Goal: Task Accomplishment & Management: Manage account settings

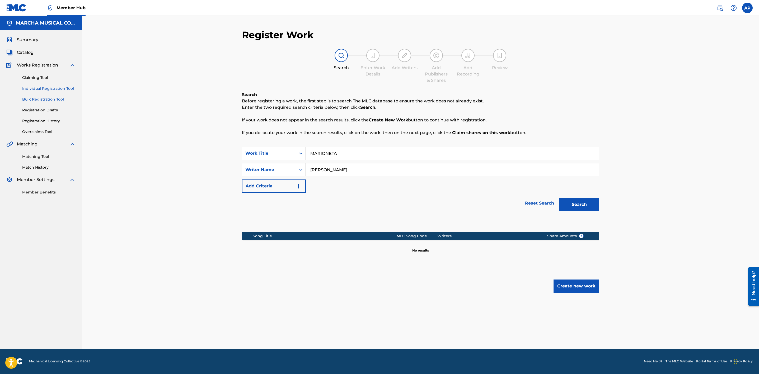
click at [52, 99] on link "Bulk Registration Tool" at bounding box center [48, 100] width 53 height 6
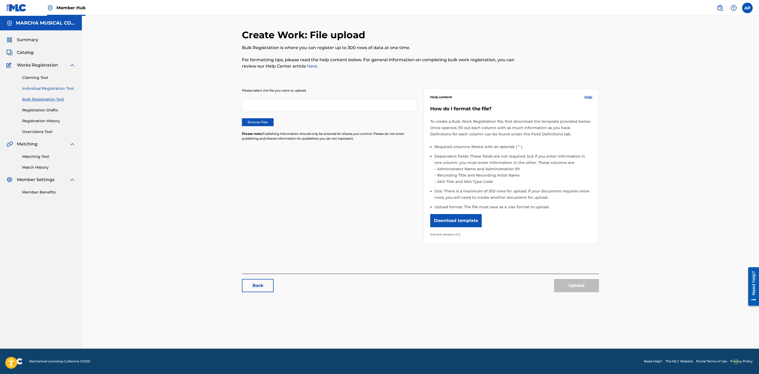
click at [54, 87] on link "Individual Registration Tool" at bounding box center [48, 89] width 53 height 6
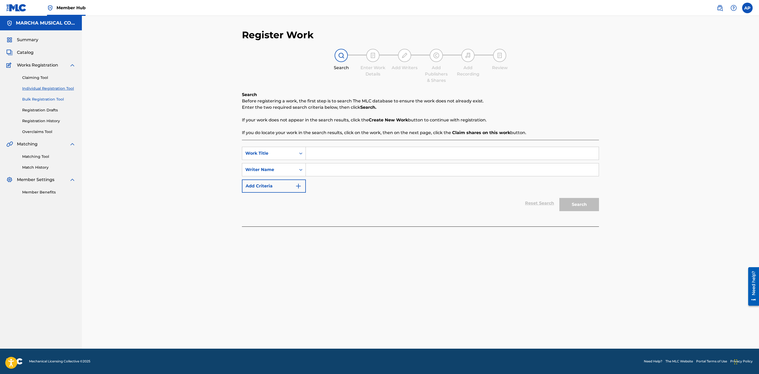
click at [57, 101] on link "Bulk Registration Tool" at bounding box center [48, 100] width 53 height 6
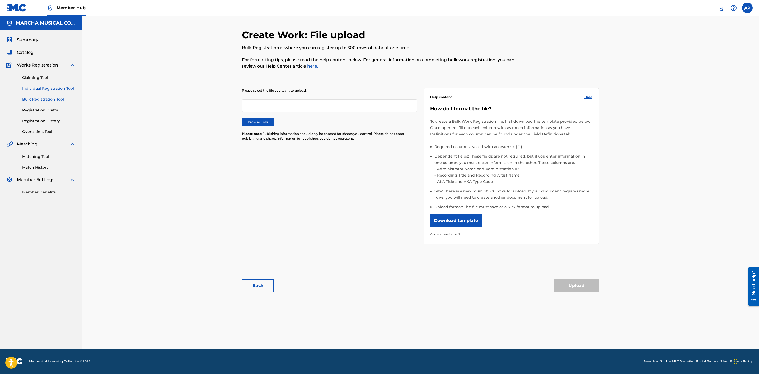
click at [57, 90] on link "Individual Registration Tool" at bounding box center [48, 89] width 53 height 6
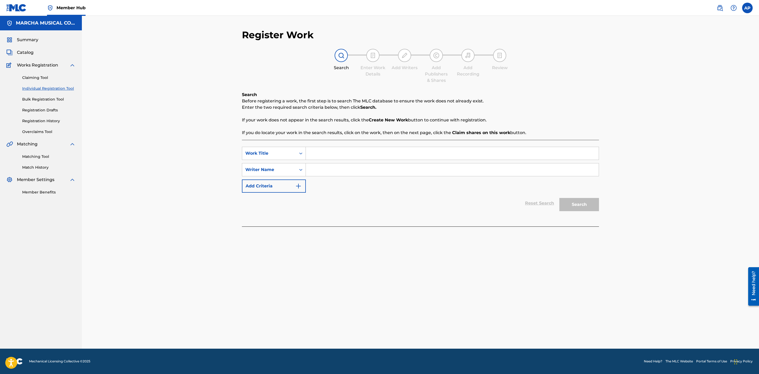
click at [328, 157] on input "Search Form" at bounding box center [452, 153] width 293 height 13
type input "capricho de [DEMOGRAPHIC_DATA]"
click at [334, 168] on input "Search Form" at bounding box center [452, 169] width 293 height 13
click at [582, 205] on button "Search" at bounding box center [579, 204] width 40 height 13
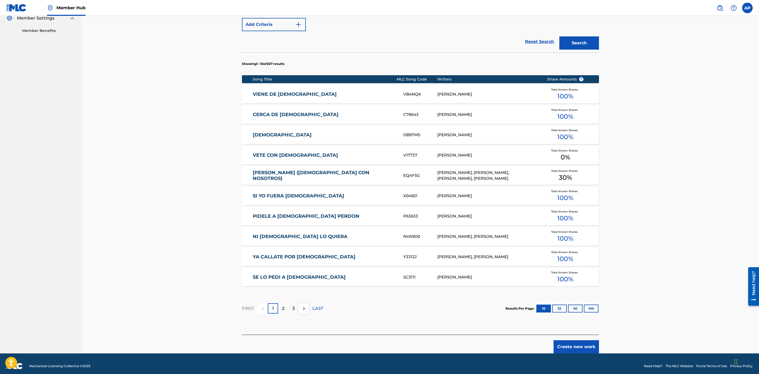
scroll to position [166, 0]
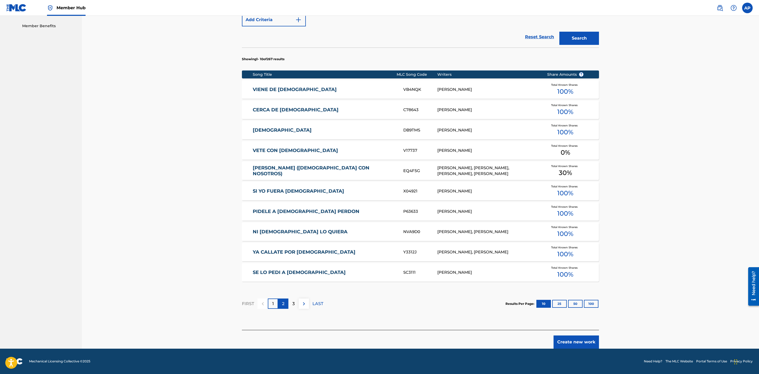
click at [282, 303] on p "2" at bounding box center [283, 304] width 2 height 6
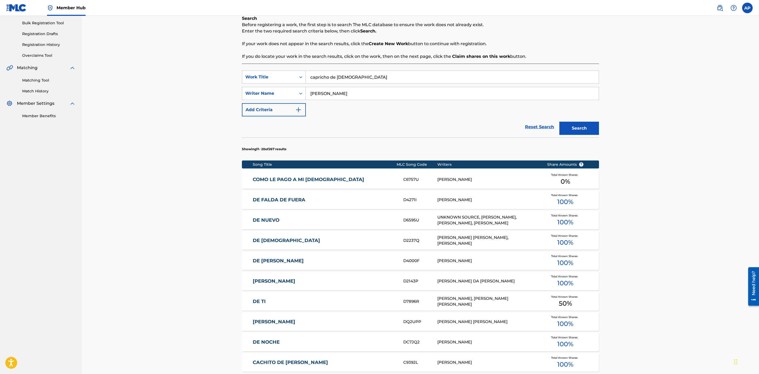
scroll to position [0, 0]
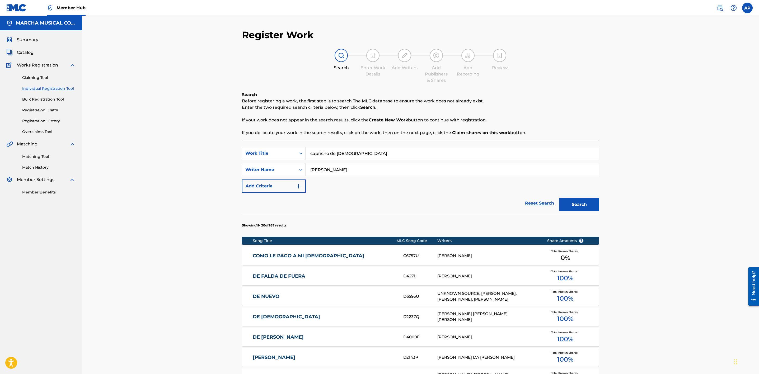
drag, startPoint x: 336, startPoint y: 166, endPoint x: 332, endPoint y: 163, distance: 5.1
click at [336, 166] on input "[PERSON_NAME]" at bounding box center [452, 169] width 293 height 13
click at [559, 198] on button "Search" at bounding box center [579, 204] width 40 height 13
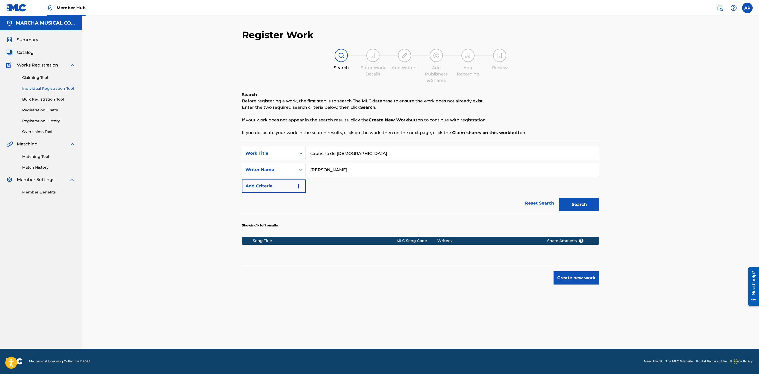
click at [319, 168] on input "[PERSON_NAME]" at bounding box center [452, 169] width 293 height 13
type input "[PERSON_NAME]"
click at [573, 206] on button "Search" at bounding box center [579, 204] width 40 height 13
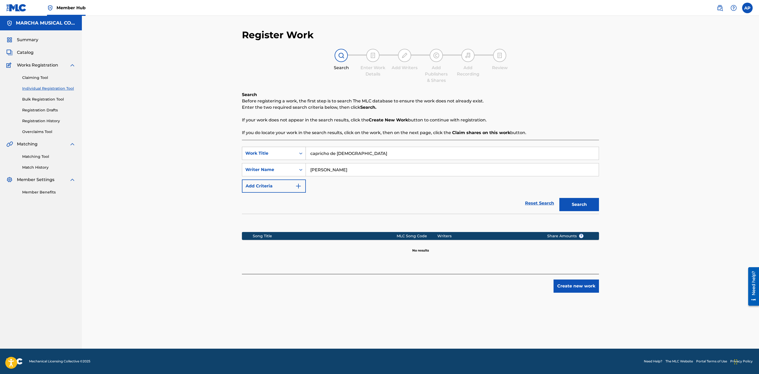
drag, startPoint x: 356, startPoint y: 151, endPoint x: 300, endPoint y: 153, distance: 55.5
click at [300, 153] on div "SearchWithCriteria05cf0312-9579-4717-a2ab-91140026ff25 Work Title capricho de d…" at bounding box center [420, 153] width 357 height 13
drag, startPoint x: 337, startPoint y: 169, endPoint x: 288, endPoint y: 170, distance: 49.9
click at [288, 170] on div "SearchWithCriteria9718ff4c-a4ba-4344-a1f5-402ce1675b26 Writer Name [PERSON_NAME]" at bounding box center [420, 169] width 357 height 13
click at [28, 54] on span "Catalog" at bounding box center [25, 52] width 17 height 6
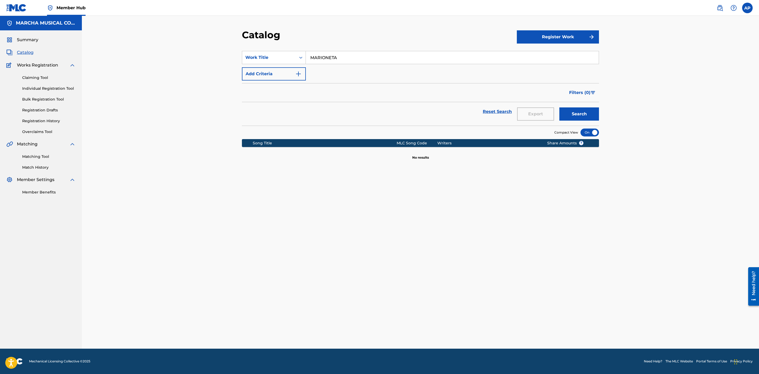
drag, startPoint x: 525, startPoint y: 56, endPoint x: 272, endPoint y: 44, distance: 252.9
click at [279, 43] on div "Catalog Register Work SearchWithCriteriafcc7873b-53e4-4fdb-9954-192055be96c4 Wo…" at bounding box center [421, 189] width 370 height 320
click at [51, 120] on link "Registration History" at bounding box center [48, 121] width 53 height 6
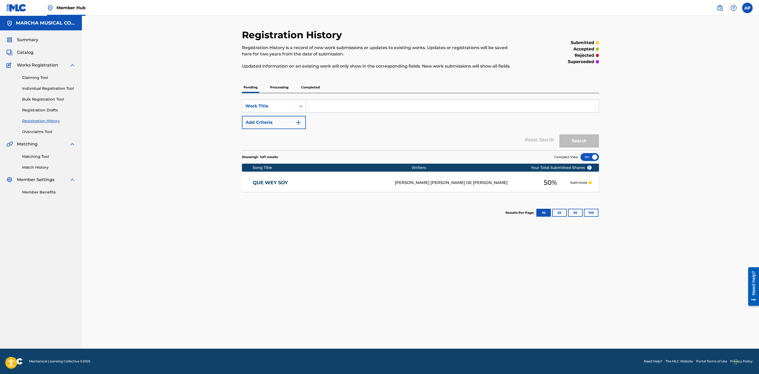
click at [278, 82] on p "Processing" at bounding box center [279, 87] width 21 height 11
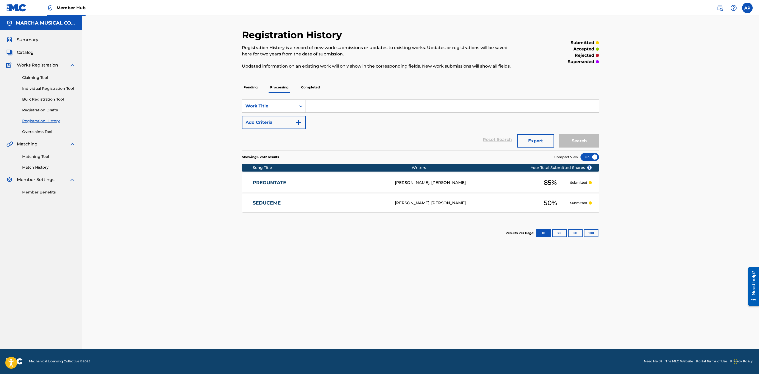
click at [336, 105] on input "Search Form" at bounding box center [452, 106] width 293 height 13
type input "NO LE FALLEN A LA EMPRESA"
click at [578, 143] on button "Search" at bounding box center [579, 140] width 40 height 13
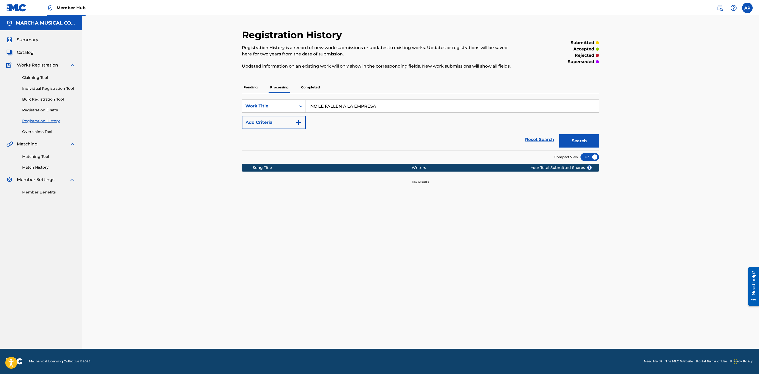
click at [303, 90] on p "Completed" at bounding box center [310, 87] width 22 height 11
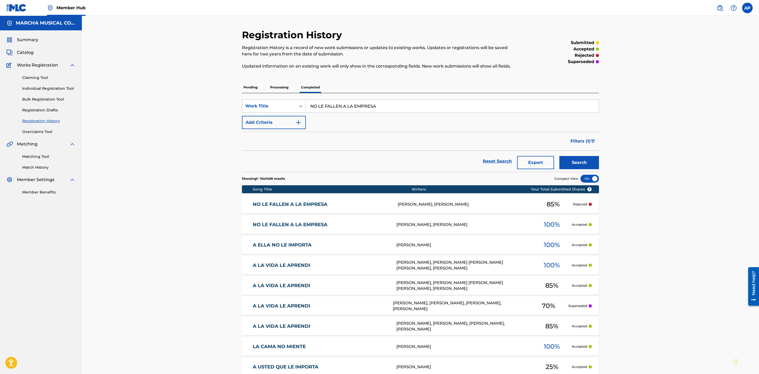
click at [368, 205] on link "NO LE FALLEN A LA EMPRESA" at bounding box center [322, 204] width 138 height 6
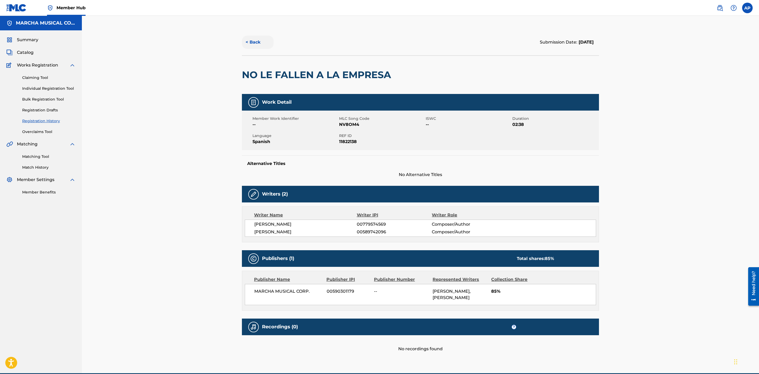
click at [262, 44] on button "< Back" at bounding box center [258, 42] width 32 height 13
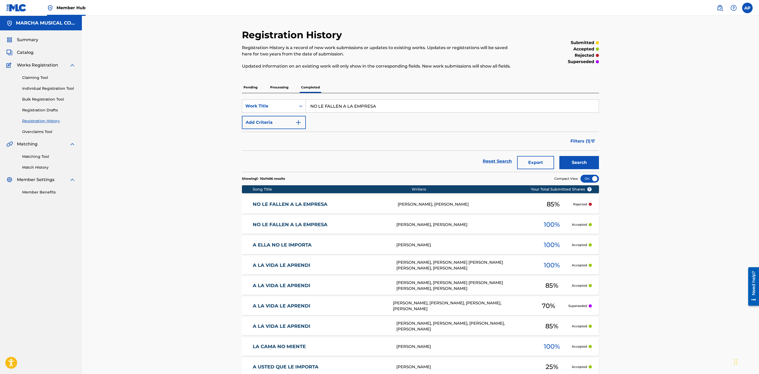
click at [331, 227] on link "NO LE FALLEN A LA EMPRESA" at bounding box center [321, 225] width 137 height 6
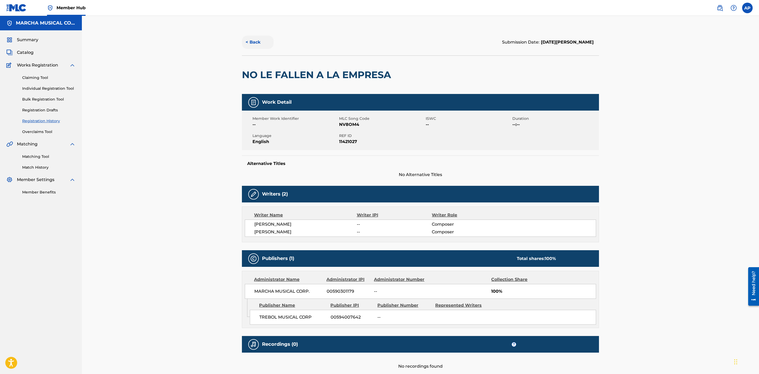
click at [253, 41] on button "< Back" at bounding box center [258, 42] width 32 height 13
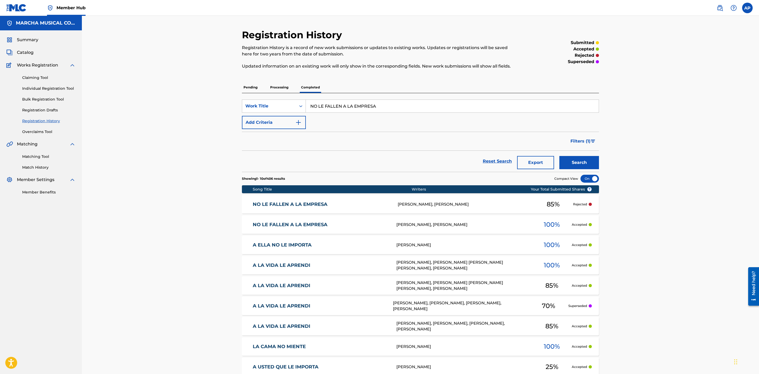
click at [35, 54] on div "Catalog" at bounding box center [40, 52] width 69 height 6
click at [15, 48] on div "Summary Catalog Works Registration Claiming Tool Individual Registration Tool B…" at bounding box center [41, 115] width 82 height 171
click at [20, 51] on span "Catalog" at bounding box center [25, 52] width 17 height 6
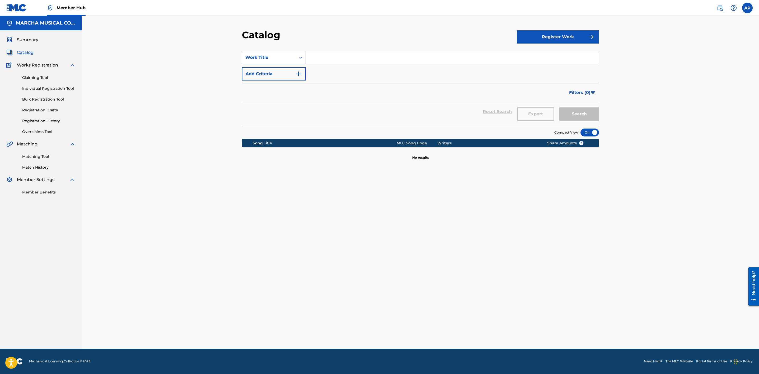
click at [319, 58] on input "Search Form" at bounding box center [452, 57] width 293 height 13
click at [335, 70] on span "en a la empresa" at bounding box center [346, 69] width 34 height 5
type input "no le fallen a la empresa"
click at [584, 113] on button "Search" at bounding box center [579, 113] width 40 height 13
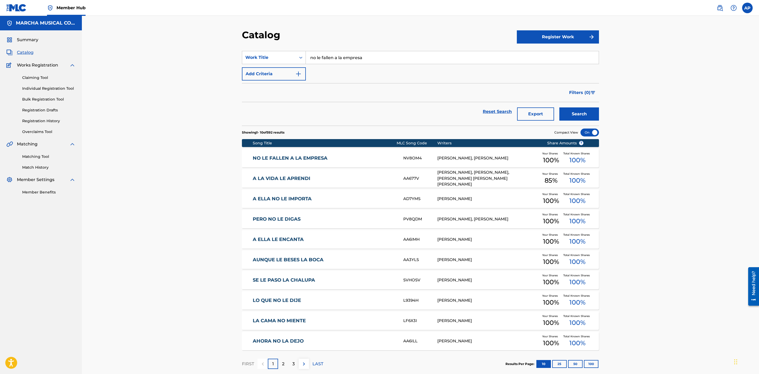
click at [348, 159] on link "NO LE FALLEN A LA EMPRESA" at bounding box center [325, 158] width 144 height 6
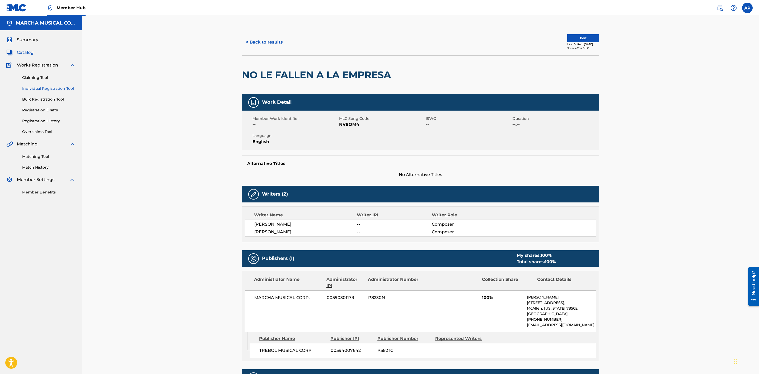
click at [44, 87] on link "Individual Registration Tool" at bounding box center [48, 89] width 53 height 6
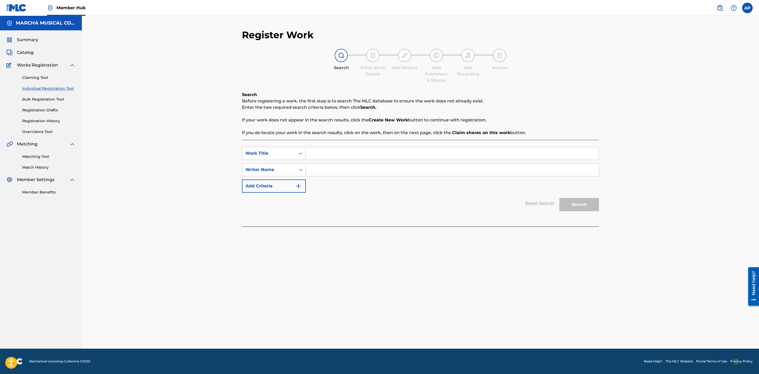
click at [624, 117] on div "Register Work Search Enter Work Details Add Writers Add Publishers & Shares Add…" at bounding box center [420, 182] width 677 height 333
click at [324, 150] on input "Search Form" at bounding box center [452, 153] width 293 height 13
click at [53, 122] on link "Registration History" at bounding box center [48, 121] width 53 height 6
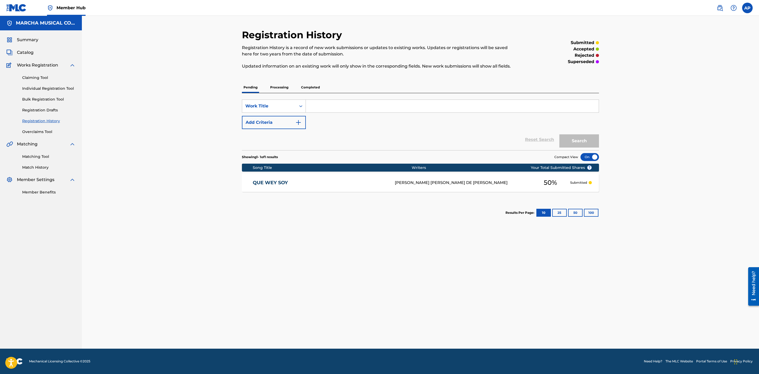
click at [343, 100] on input "Search Form" at bounding box center [452, 106] width 293 height 13
type input "NO LE FALLEN A LA EMPRESA"
click at [572, 137] on button "Search" at bounding box center [579, 140] width 40 height 13
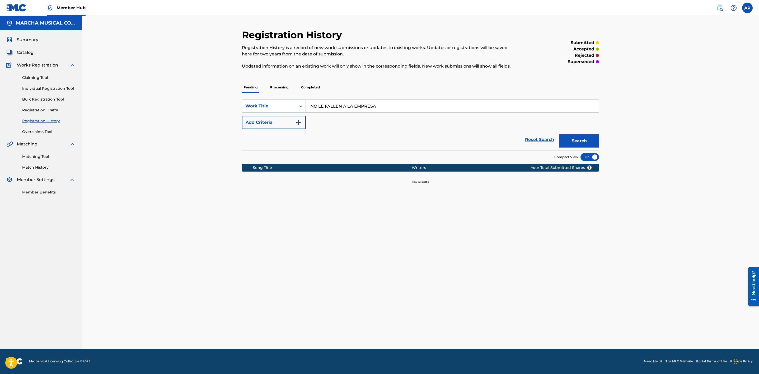
click at [312, 86] on p "Completed" at bounding box center [310, 87] width 22 height 11
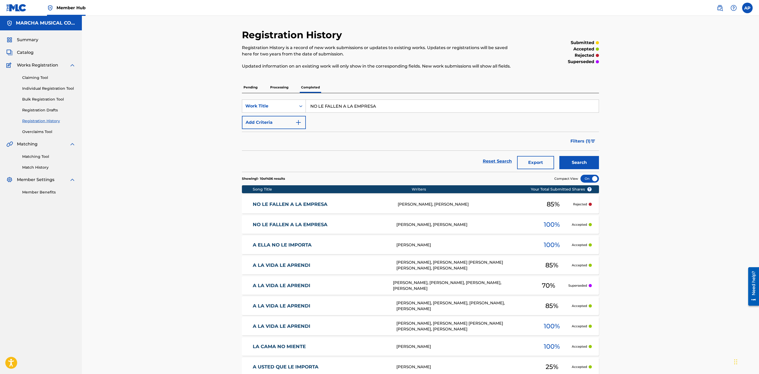
click at [375, 223] on link "NO LE FALLEN A LA EMPRESA" at bounding box center [321, 225] width 137 height 6
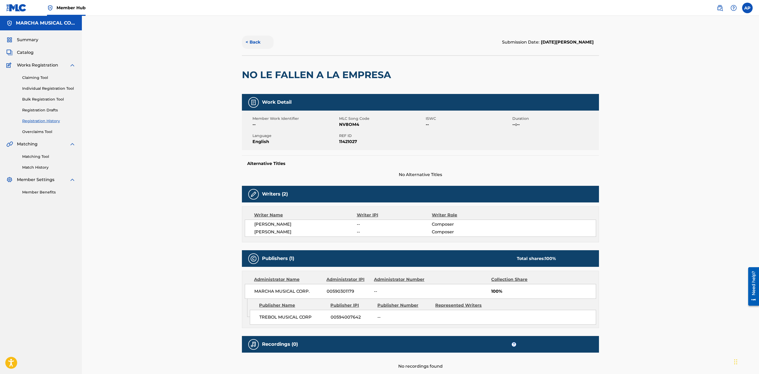
click at [258, 40] on button "< Back" at bounding box center [258, 42] width 32 height 13
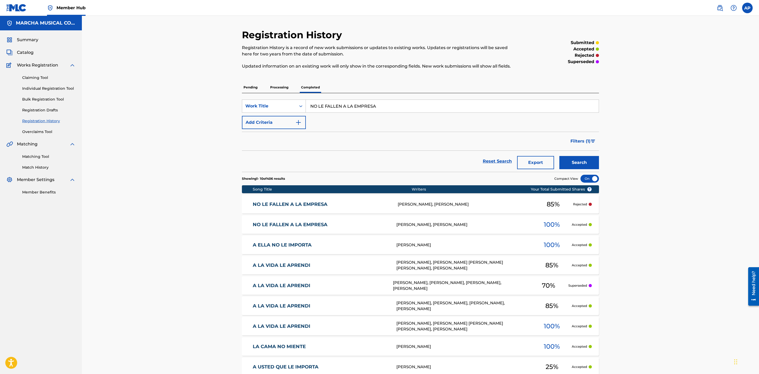
click at [442, 201] on div "[PERSON_NAME], [PERSON_NAME]" at bounding box center [466, 204] width 136 height 6
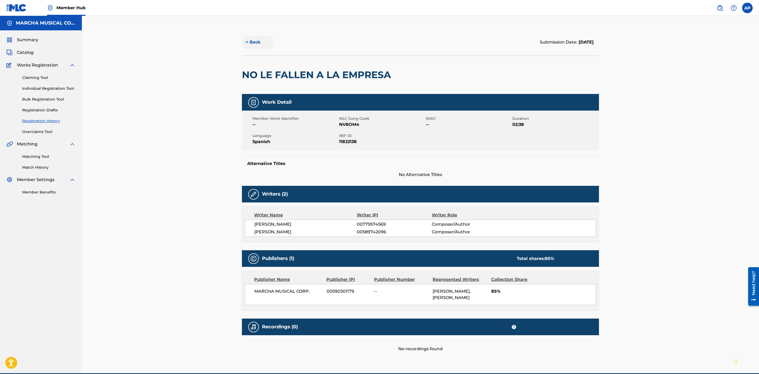
click at [253, 43] on button "< Back" at bounding box center [258, 42] width 32 height 13
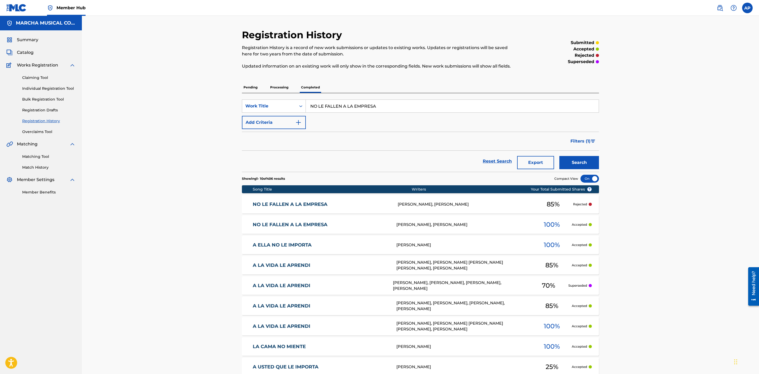
click at [590, 205] on div at bounding box center [590, 204] width 3 height 3
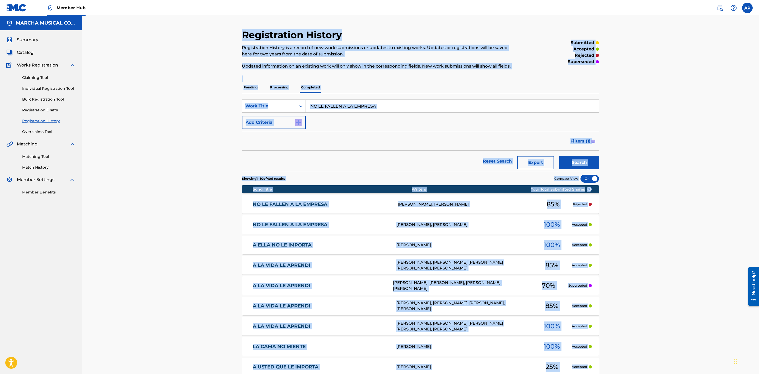
click at [590, 205] on div "Registration History Registration History is a record of new work submissions o…" at bounding box center [421, 230] width 370 height 403
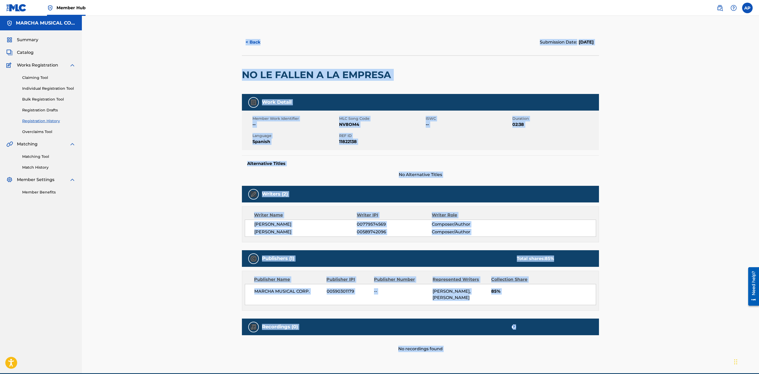
click at [646, 167] on div "< Back Submission Date: [DATE] NO LE FALLEN A LA EMPRESA Work Detail Member Wor…" at bounding box center [420, 195] width 677 height 358
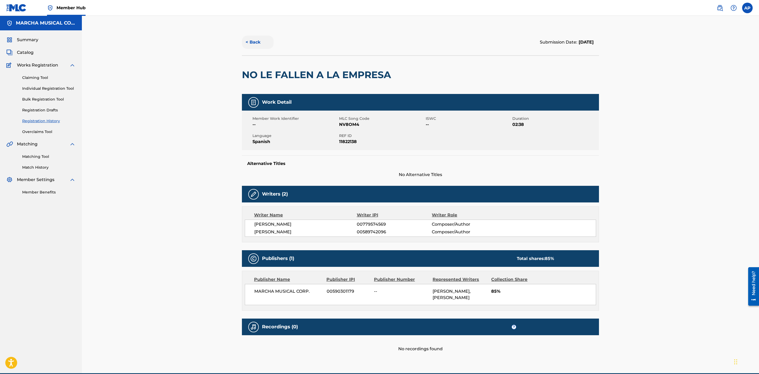
click at [254, 37] on button "< Back" at bounding box center [258, 42] width 32 height 13
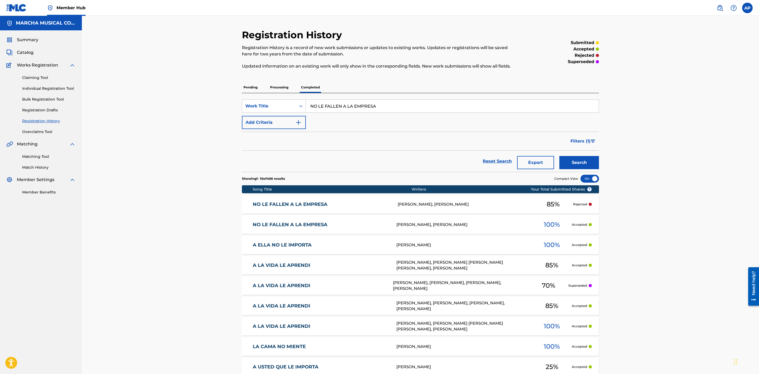
click at [592, 203] on div "NO LE FALLEN A LA EMPRESA NV8OM4 [PERSON_NAME], [PERSON_NAME] 85 % Rejected" at bounding box center [420, 204] width 357 height 18
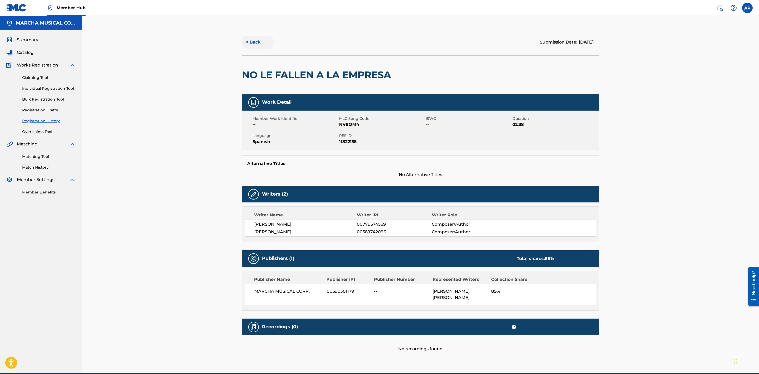
click at [253, 41] on button "< Back" at bounding box center [258, 42] width 32 height 13
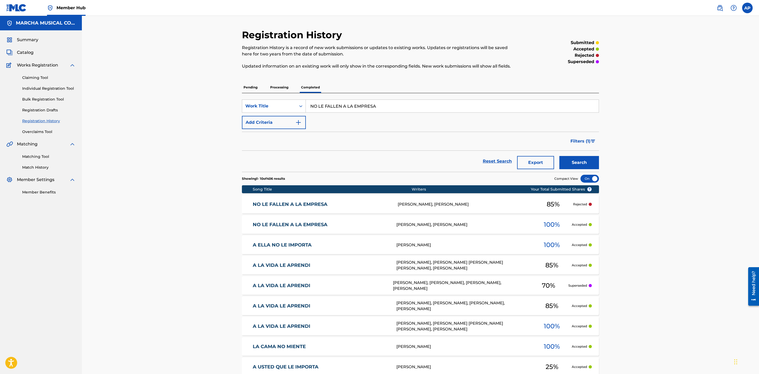
click at [590, 203] on div at bounding box center [590, 204] width 3 height 3
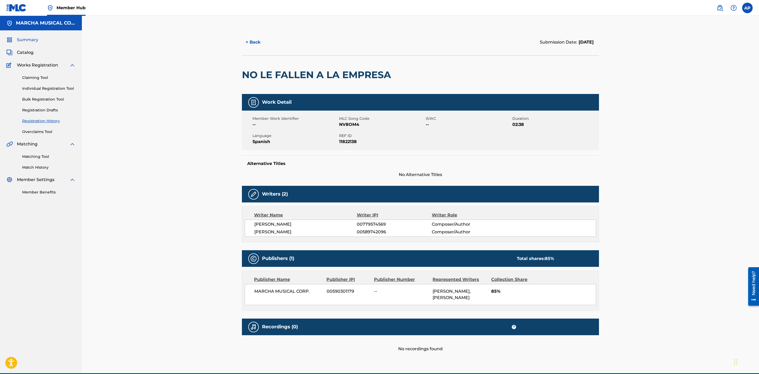
click at [33, 40] on span "Summary" at bounding box center [27, 40] width 21 height 6
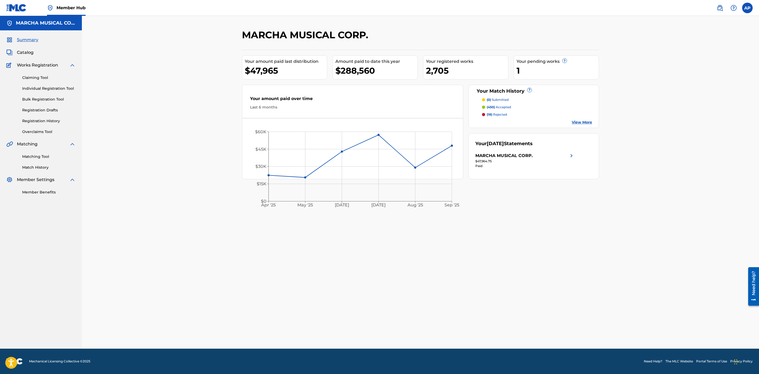
click at [497, 115] on p "(18) rejected" at bounding box center [497, 114] width 20 height 5
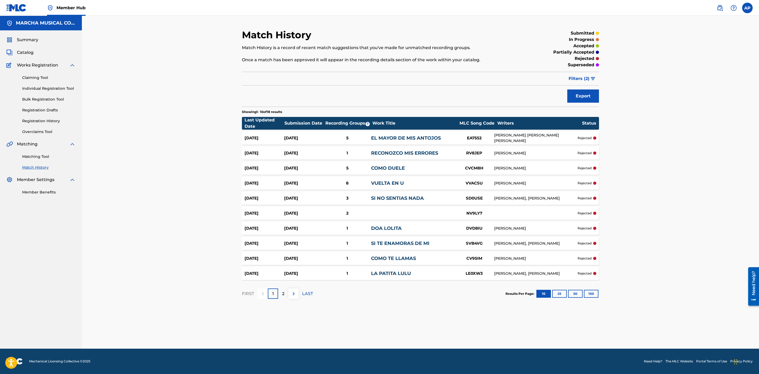
click at [543, 140] on div "[PERSON_NAME] [PERSON_NAME] [PERSON_NAME]" at bounding box center [535, 138] width 83 height 11
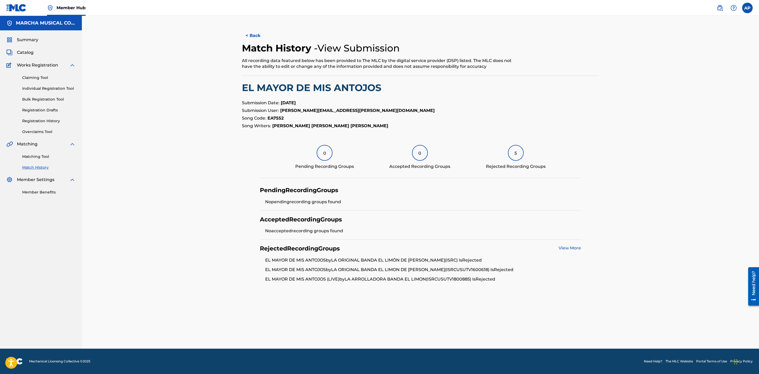
click at [572, 247] on link "View More" at bounding box center [569, 248] width 22 height 5
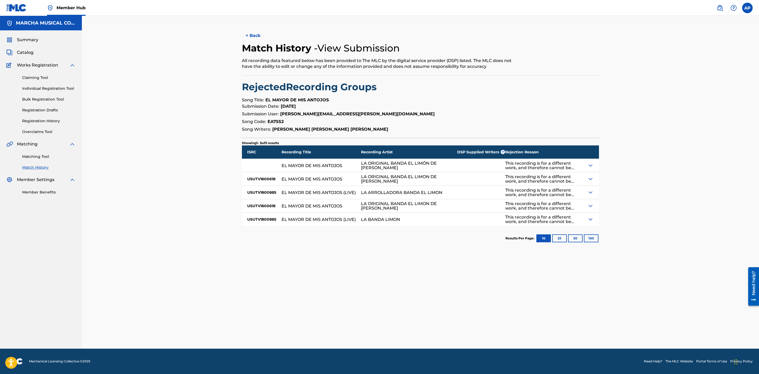
click at [590, 165] on img at bounding box center [590, 165] width 6 height 6
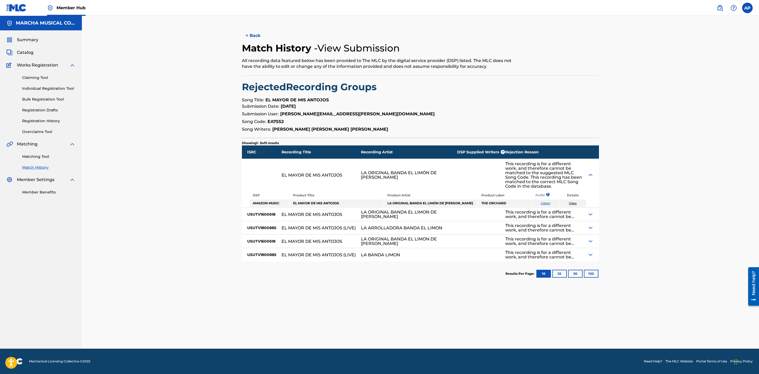
click at [641, 163] on div "< Back Match History - View Submission All recording data featured below has be…" at bounding box center [420, 182] width 677 height 333
click at [548, 204] on link "Listen" at bounding box center [546, 203] width 10 height 4
click at [670, 218] on div "< Back Match History - View Submission All recording data featured below has be…" at bounding box center [420, 182] width 677 height 333
click at [632, 217] on div "< Back Match History - View Submission All recording data featured below has be…" at bounding box center [420, 182] width 677 height 333
click at [591, 215] on img at bounding box center [590, 214] width 6 height 6
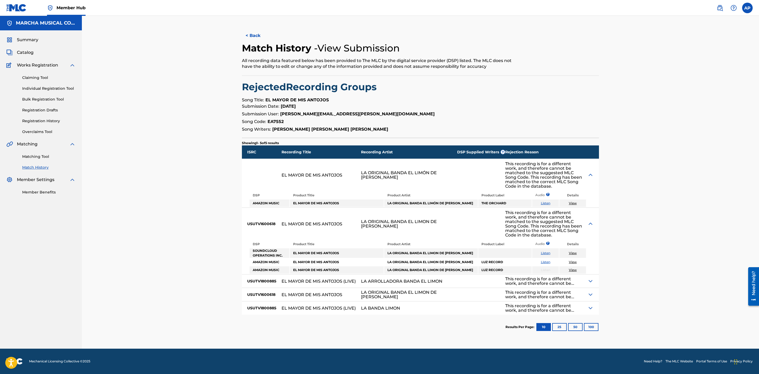
click at [593, 284] on img at bounding box center [590, 281] width 6 height 6
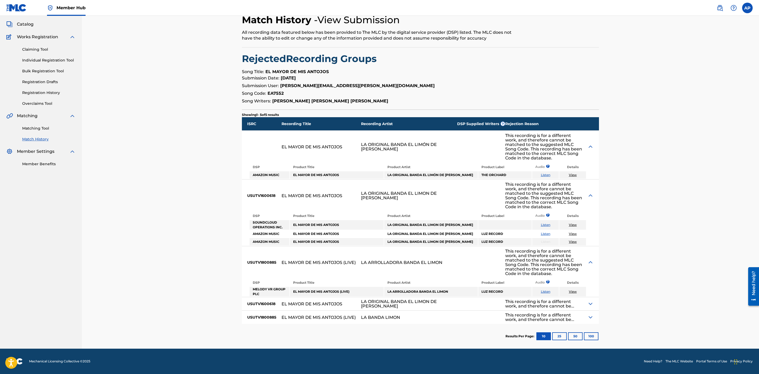
scroll to position [33, 0]
click at [586, 307] on div "This recording is for a different work, and therefore cannot be matched to the …" at bounding box center [546, 303] width 82 height 13
click at [591, 303] on img at bounding box center [590, 304] width 6 height 6
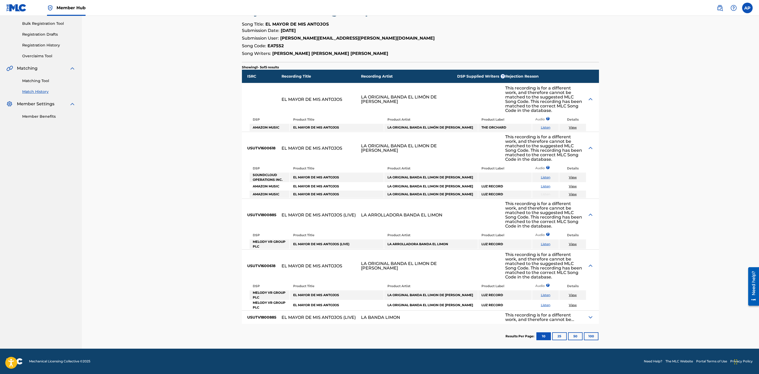
scroll to position [80, 0]
click at [590, 316] on img at bounding box center [590, 317] width 6 height 6
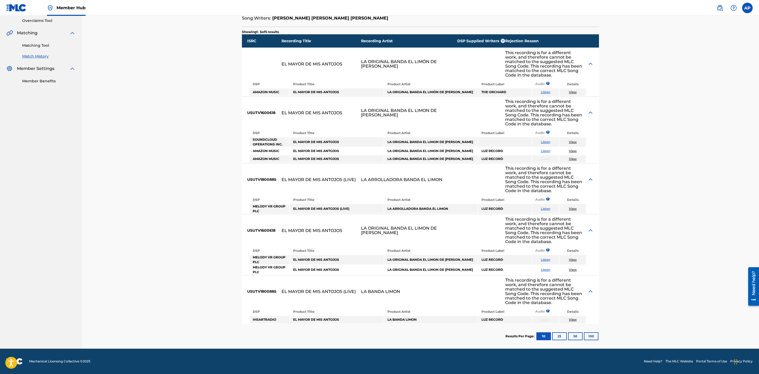
scroll to position [115, 0]
click at [546, 208] on link "Listen" at bounding box center [546, 209] width 10 height 4
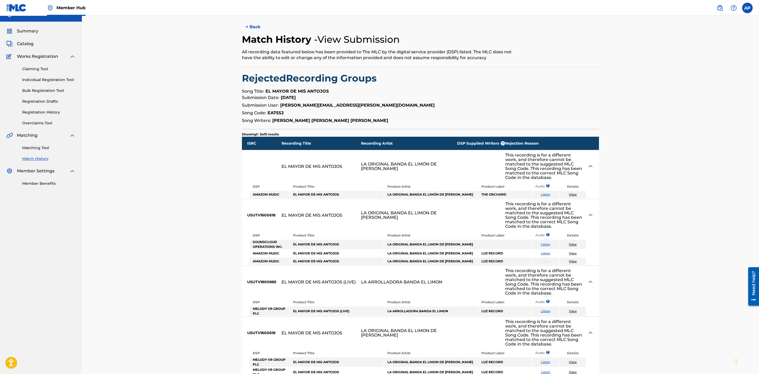
scroll to position [0, 0]
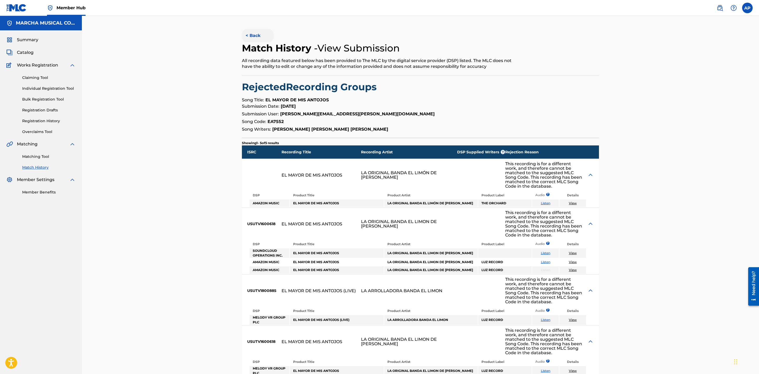
click at [255, 33] on button "< Back" at bounding box center [258, 35] width 32 height 13
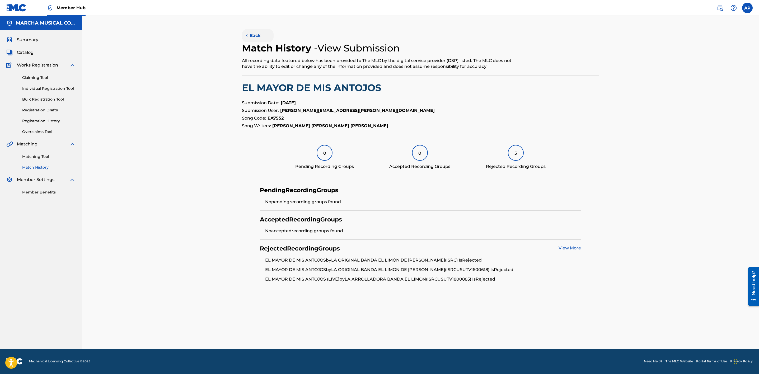
click at [257, 35] on button "< Back" at bounding box center [258, 35] width 32 height 13
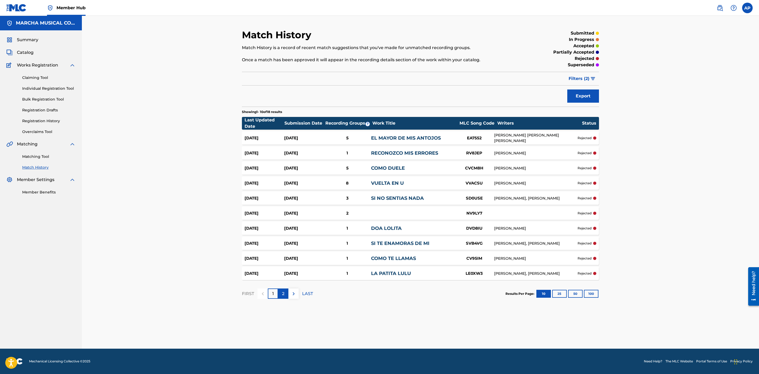
click at [282, 289] on div "2" at bounding box center [283, 294] width 10 height 10
click at [406, 211] on div "[DATE] [DATE] 2 NV9LY7 rejected" at bounding box center [420, 213] width 357 height 13
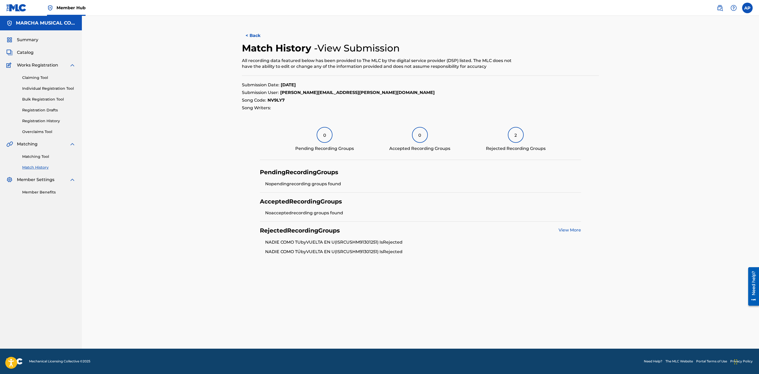
click at [571, 230] on link "View More" at bounding box center [569, 230] width 22 height 5
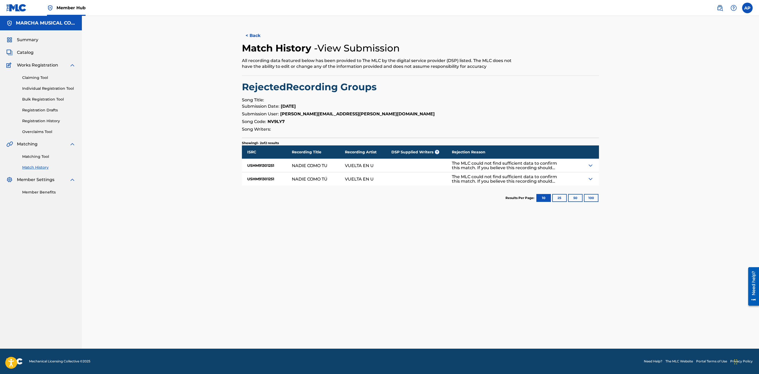
click at [591, 166] on img at bounding box center [590, 165] width 6 height 6
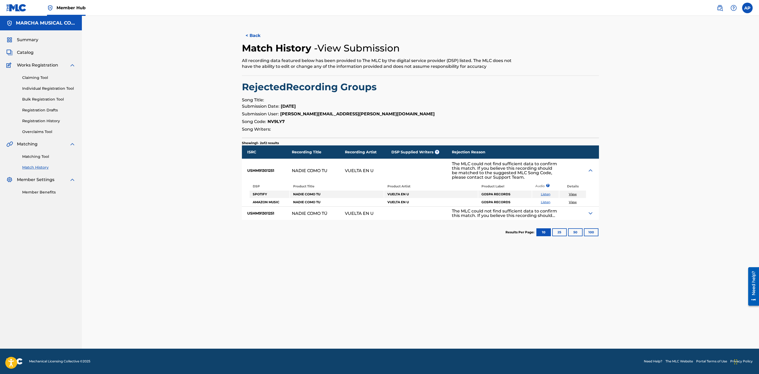
click at [589, 214] on img at bounding box center [590, 213] width 6 height 6
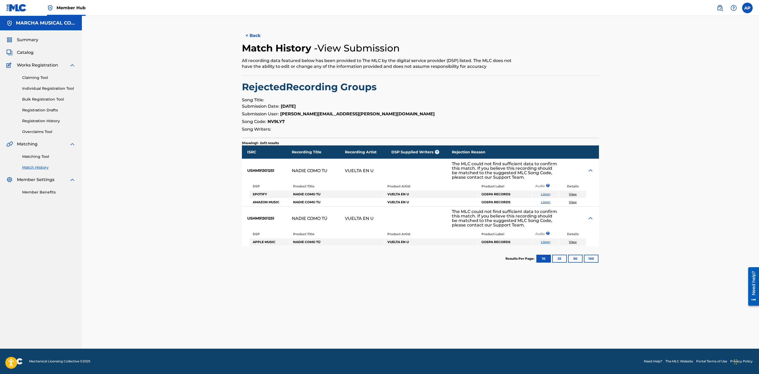
click at [653, 237] on div "< Back Match History - View Submission All recording data featured below has be…" at bounding box center [420, 182] width 677 height 333
click at [17, 52] on span "Catalog" at bounding box center [25, 52] width 17 height 6
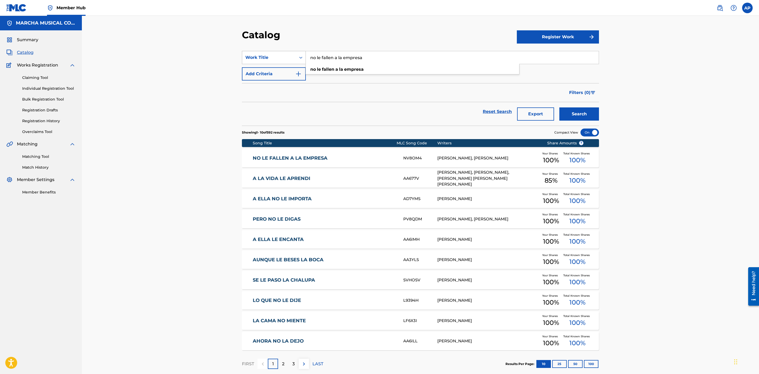
drag, startPoint x: 369, startPoint y: 58, endPoint x: 299, endPoint y: 59, distance: 69.2
click at [298, 58] on div "SearchWithCriteriafcc7873b-53e4-4fdb-9954-192055be96c4 Work Title no le fallen …" at bounding box center [420, 57] width 357 height 13
type input "el dolido"
click at [334, 64] on div "el dolido" at bounding box center [412, 69] width 214 height 11
click at [341, 54] on input "el dolido" at bounding box center [452, 57] width 293 height 13
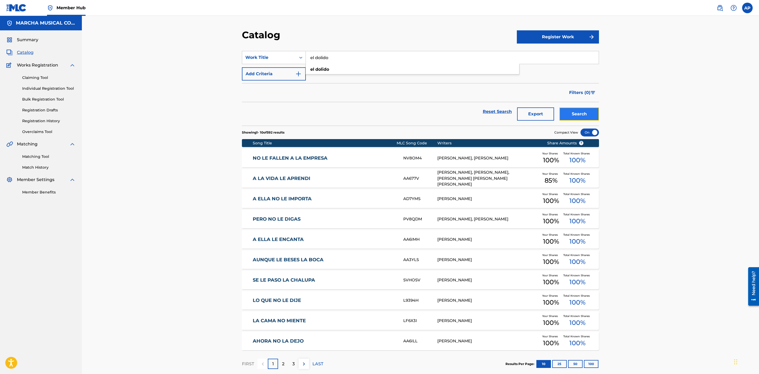
click at [592, 112] on button "Search" at bounding box center [579, 113] width 40 height 13
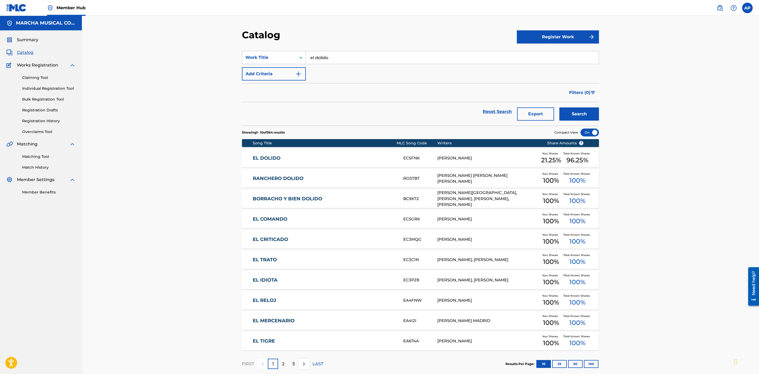
click at [355, 159] on link "EL DOLIDO" at bounding box center [325, 158] width 144 height 6
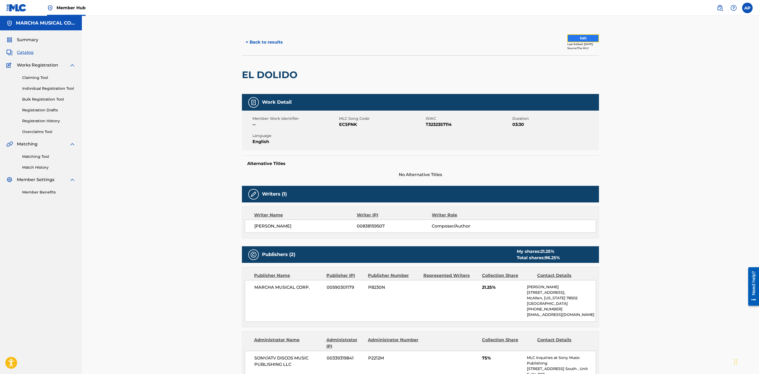
click at [584, 37] on button "Edit" at bounding box center [583, 38] width 32 height 8
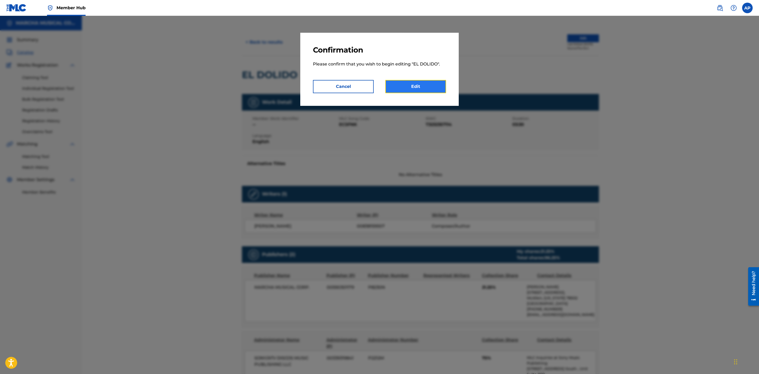
click at [420, 84] on link "Edit" at bounding box center [415, 86] width 61 height 13
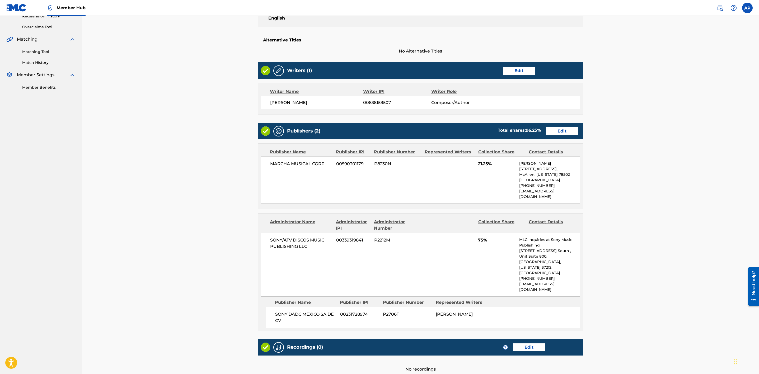
scroll to position [119, 0]
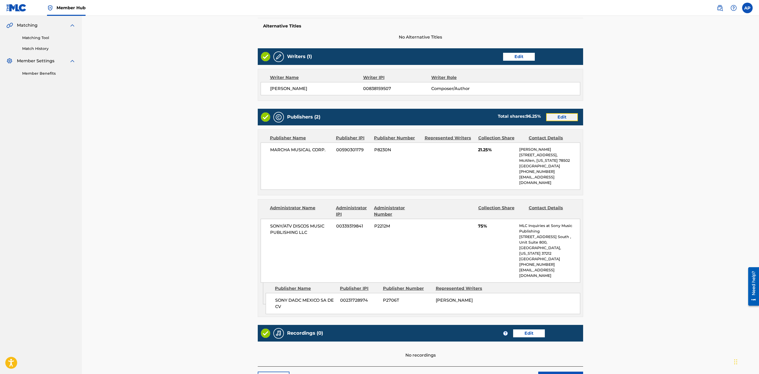
click at [556, 116] on link "Edit" at bounding box center [562, 117] width 32 height 8
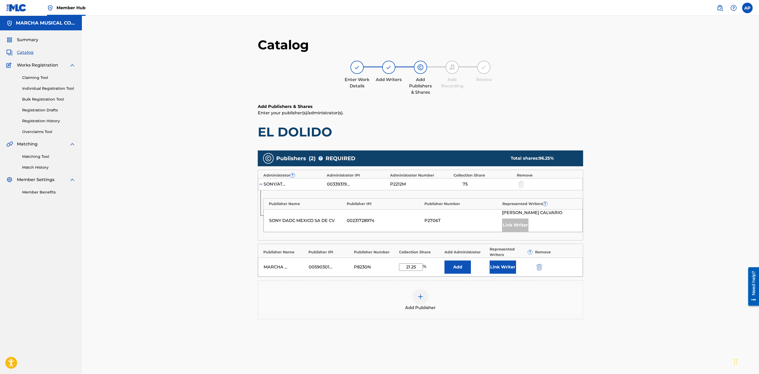
drag, startPoint x: 418, startPoint y: 270, endPoint x: 394, endPoint y: 270, distance: 23.2
click at [394, 270] on div "MARCHA MUSICAL CORP. 00590301179 P8230N 21.25 % Add Link Writer" at bounding box center [420, 267] width 325 height 19
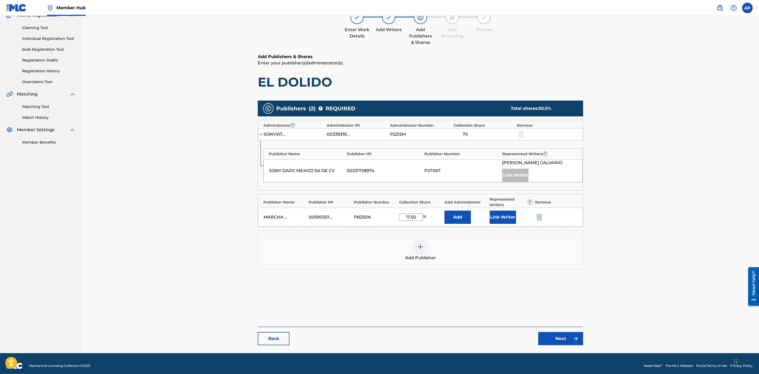
scroll to position [54, 0]
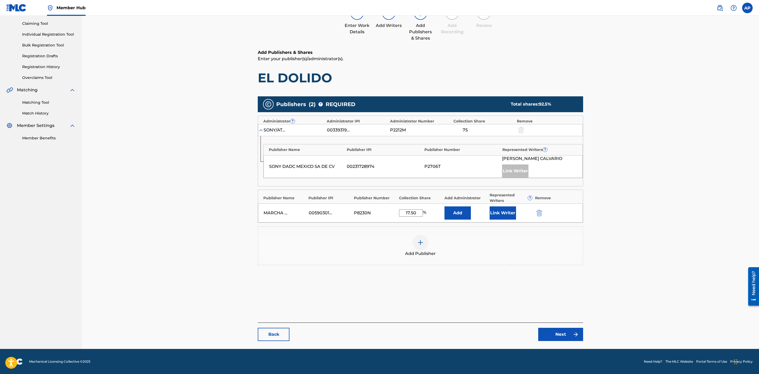
type input "17.50"
click at [552, 333] on link "Next" at bounding box center [560, 334] width 45 height 13
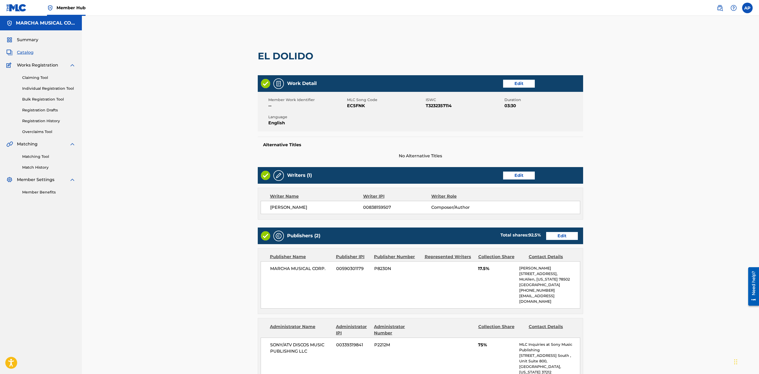
click at [605, 109] on div "< Back EL DOLIDO Work Detail Edit Member Work Identifier -- MLC Song Code EC5FN…" at bounding box center [420, 289] width 677 height 546
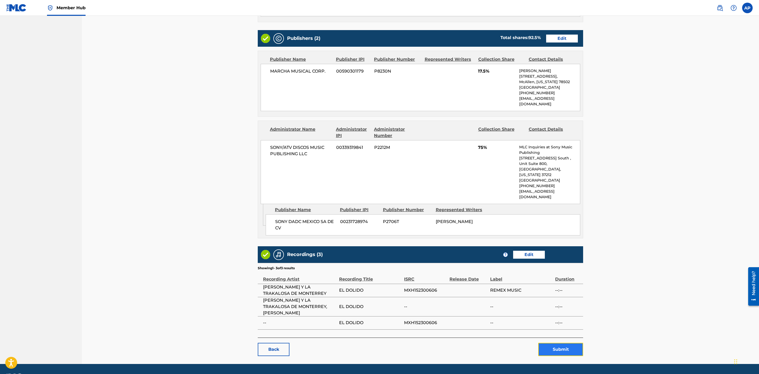
click at [563, 343] on button "Submit" at bounding box center [560, 349] width 45 height 13
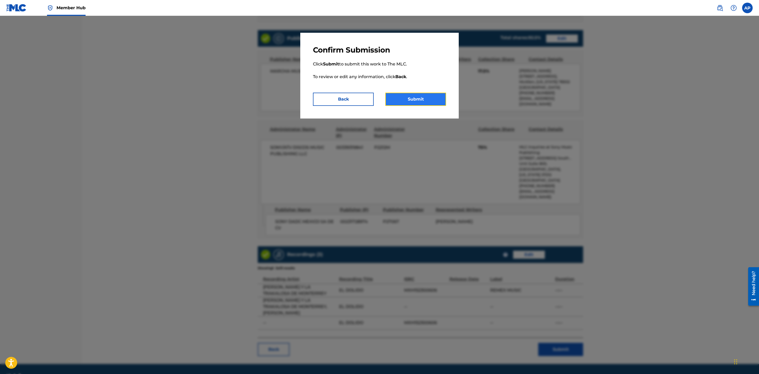
click at [405, 97] on button "Submit" at bounding box center [415, 99] width 61 height 13
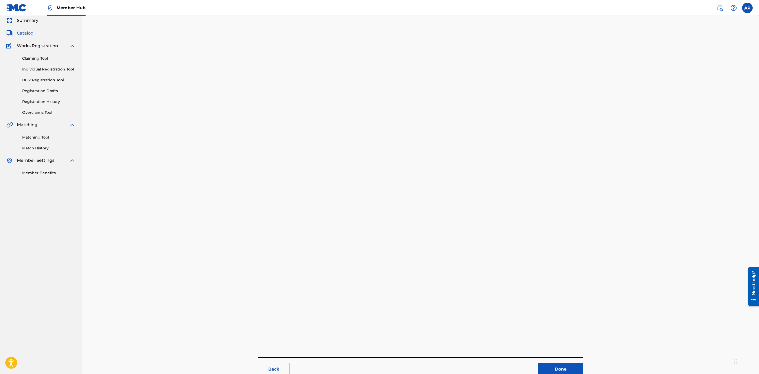
scroll to position [54, 0]
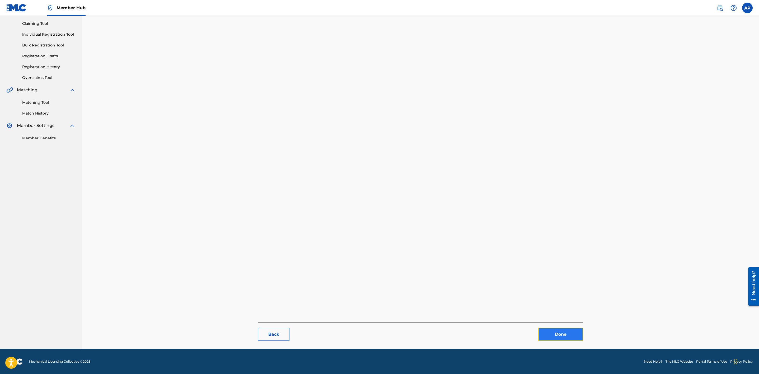
click at [567, 333] on link "Done" at bounding box center [560, 334] width 45 height 13
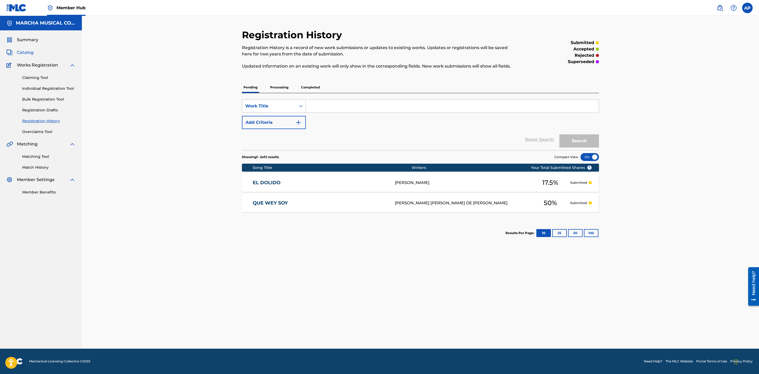
click at [33, 53] on span "Catalog" at bounding box center [25, 52] width 17 height 6
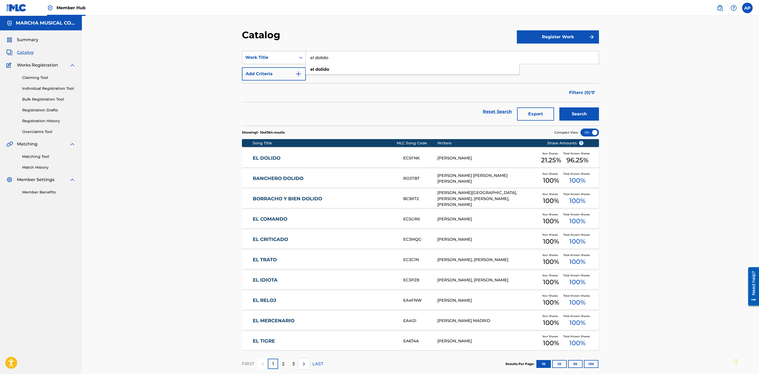
drag, startPoint x: 337, startPoint y: 54, endPoint x: 297, endPoint y: 55, distance: 39.3
click at [297, 55] on div "SearchWithCriteriafcc7873b-53e4-4fdb-9954-192055be96c4 Work Title el dolido el …" at bounding box center [420, 57] width 357 height 13
type input "esta va por ti"
click at [559, 107] on button "Search" at bounding box center [579, 113] width 40 height 13
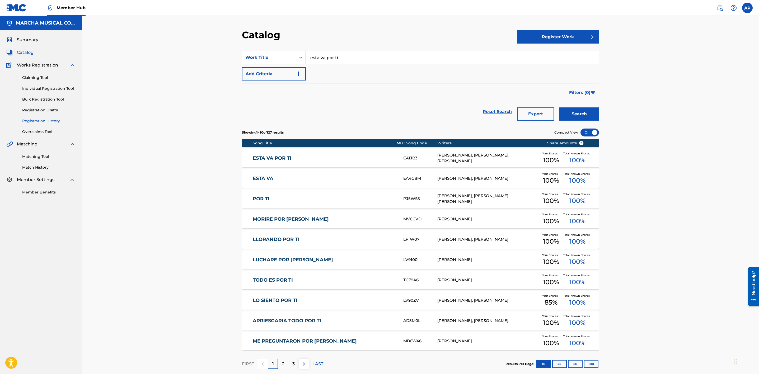
click at [54, 120] on link "Registration History" at bounding box center [48, 121] width 53 height 6
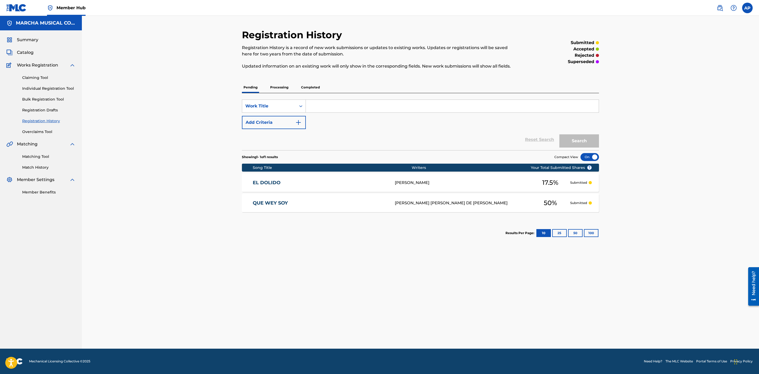
click at [325, 105] on input "Search Form" at bounding box center [452, 106] width 293 height 13
click at [573, 140] on button "Search" at bounding box center [579, 140] width 40 height 13
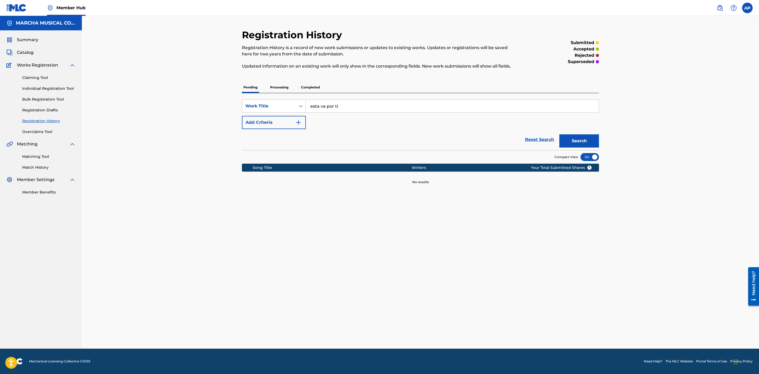
click at [392, 110] on input "esta va por ti" at bounding box center [452, 106] width 293 height 13
type input "ESTA VA POR TI"
click at [577, 138] on button "Search" at bounding box center [579, 140] width 40 height 13
click at [287, 87] on p "Processing" at bounding box center [279, 87] width 21 height 11
click at [310, 86] on p "Completed" at bounding box center [310, 87] width 22 height 11
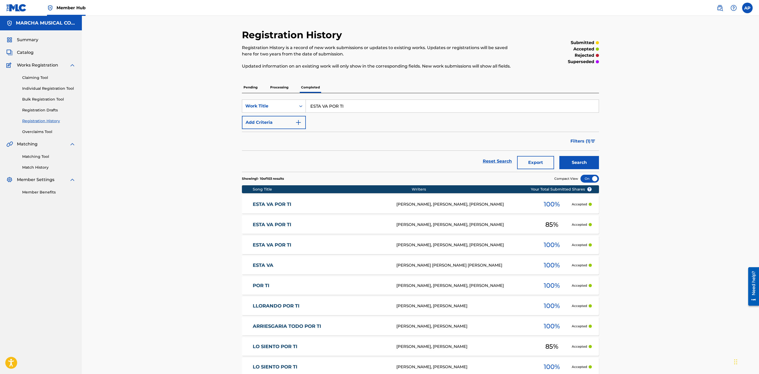
click at [340, 228] on div "ESTA VA POR TI EA1JB3 [PERSON_NAME], [PERSON_NAME], [PERSON_NAME] 85 % Accepted" at bounding box center [420, 224] width 357 height 18
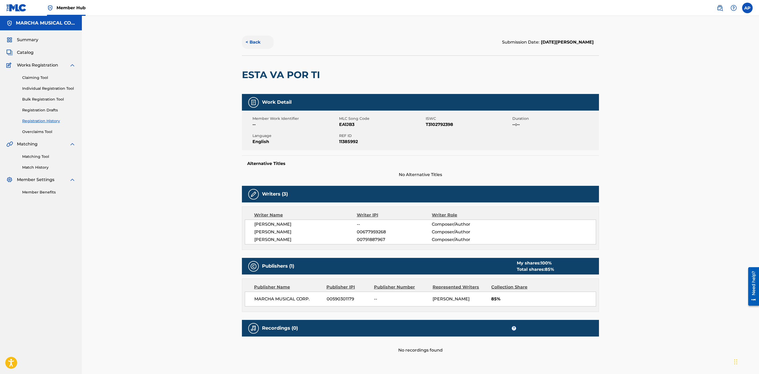
click at [253, 43] on button "< Back" at bounding box center [258, 42] width 32 height 13
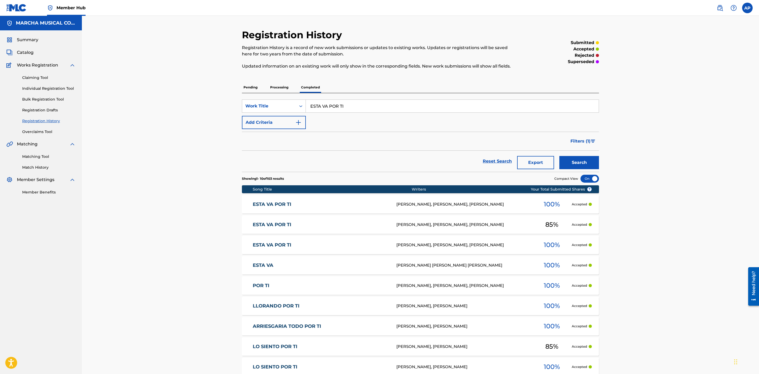
click at [353, 227] on link "ESTA VA POR TI" at bounding box center [321, 225] width 137 height 6
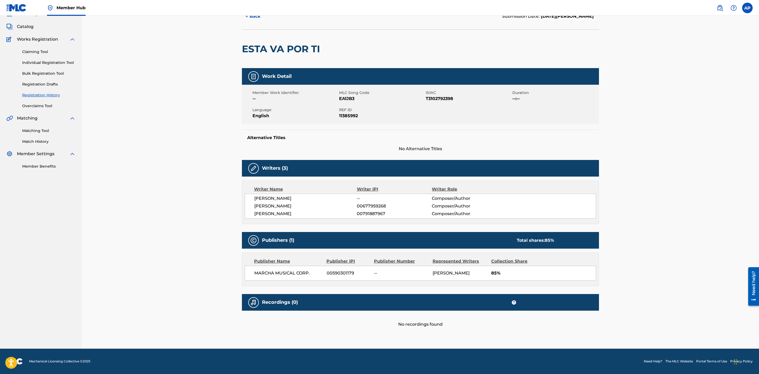
scroll to position [33, 0]
drag, startPoint x: 356, startPoint y: 91, endPoint x: 342, endPoint y: 90, distance: 13.2
click at [339, 96] on span "EA1JB3" at bounding box center [381, 99] width 85 height 6
copy span "EA1JB3"
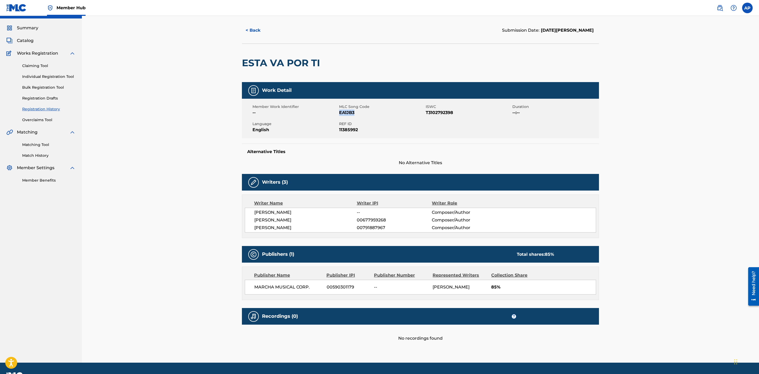
scroll to position [0, 0]
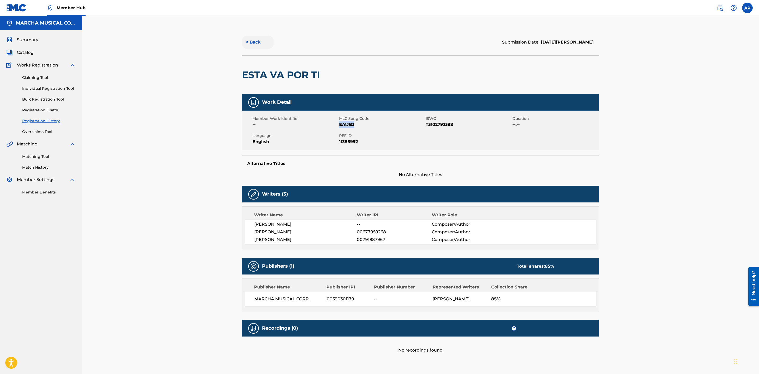
click at [254, 44] on button "< Back" at bounding box center [258, 42] width 32 height 13
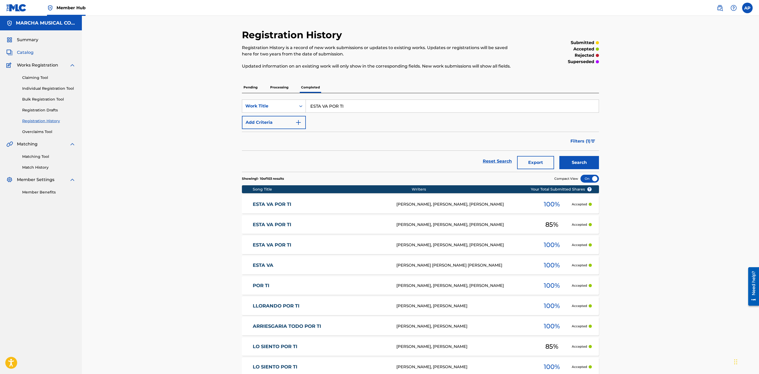
click at [26, 53] on span "Catalog" at bounding box center [25, 52] width 17 height 6
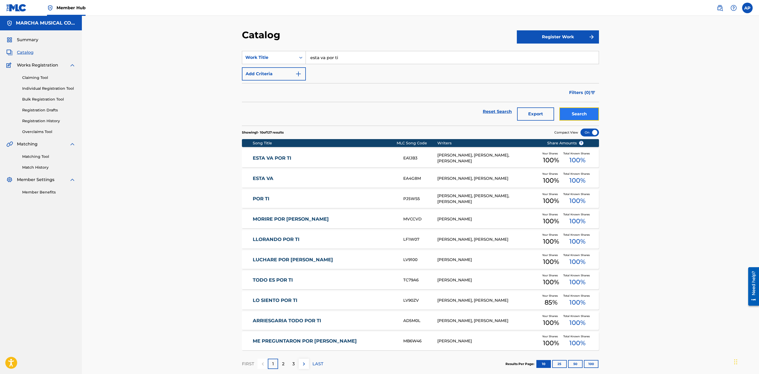
click at [584, 112] on button "Search" at bounding box center [579, 113] width 40 height 13
click at [387, 156] on link "ESTA VA POR TI" at bounding box center [325, 158] width 144 height 6
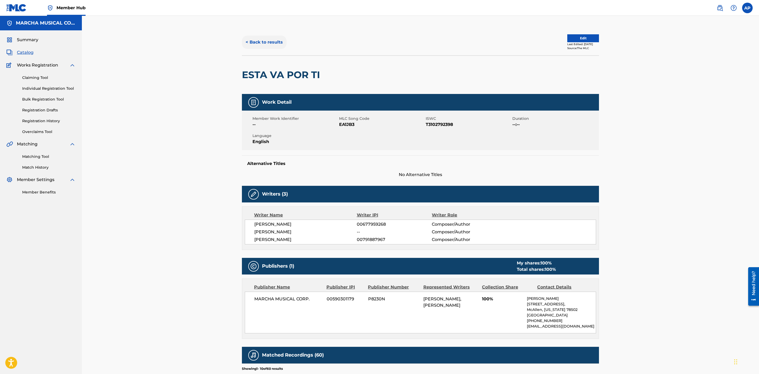
click at [260, 39] on button "< Back to results" at bounding box center [264, 42] width 45 height 13
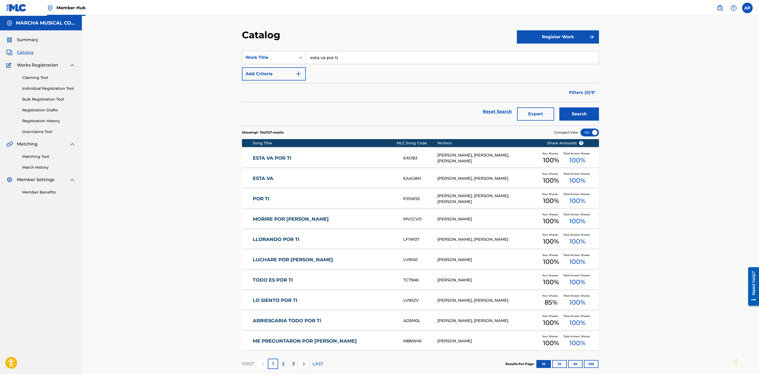
click at [343, 51] on input "esta va por ti" at bounding box center [452, 57] width 293 height 13
drag, startPoint x: 344, startPoint y: 55, endPoint x: 289, endPoint y: 62, distance: 55.1
click at [289, 62] on div "SearchWithCriteriafcc7873b-53e4-4fdb-9954-192055be96c4 Work Title esta va por t…" at bounding box center [420, 57] width 357 height 13
click at [355, 68] on span "a la empresa" at bounding box center [348, 69] width 28 height 5
type input "no le fallen a la empresa"
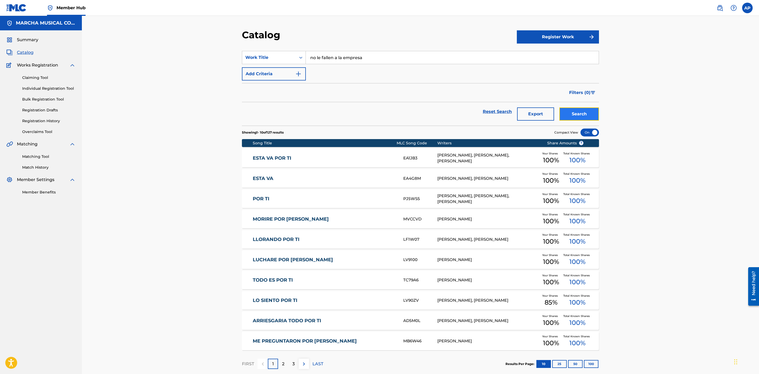
click at [577, 113] on button "Search" at bounding box center [579, 113] width 40 height 13
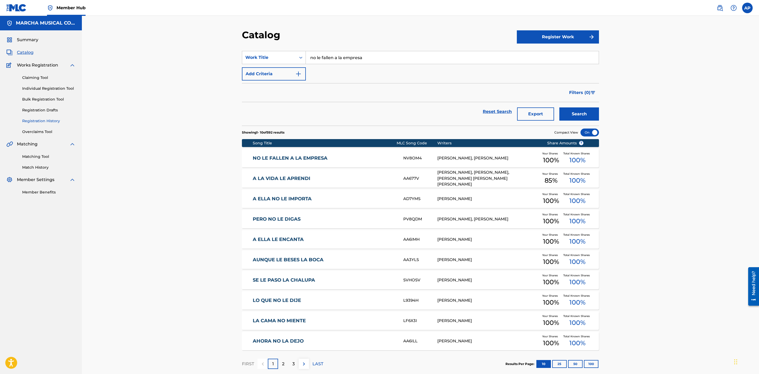
click at [56, 121] on link "Registration History" at bounding box center [48, 121] width 53 height 6
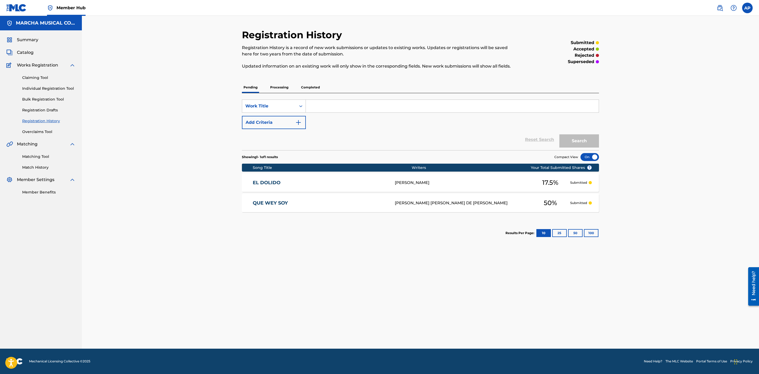
click at [326, 103] on input "Search Form" at bounding box center [452, 106] width 293 height 13
type input "NO LE FALLEN A LA EMPRESA"
click at [578, 141] on button "Search" at bounding box center [579, 140] width 40 height 13
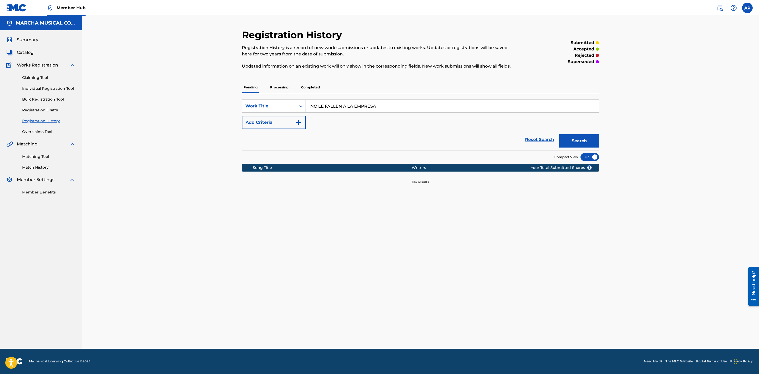
click at [278, 90] on p "Processing" at bounding box center [279, 87] width 21 height 11
click at [315, 87] on p "Completed" at bounding box center [310, 87] width 22 height 11
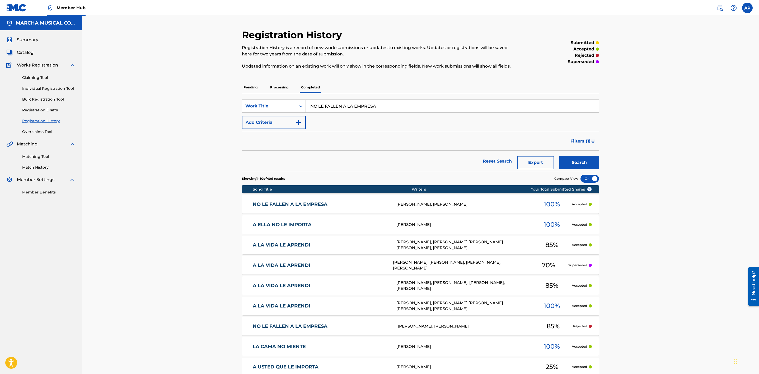
click at [349, 206] on link "NO LE FALLEN A LA EMPRESA" at bounding box center [321, 204] width 137 height 6
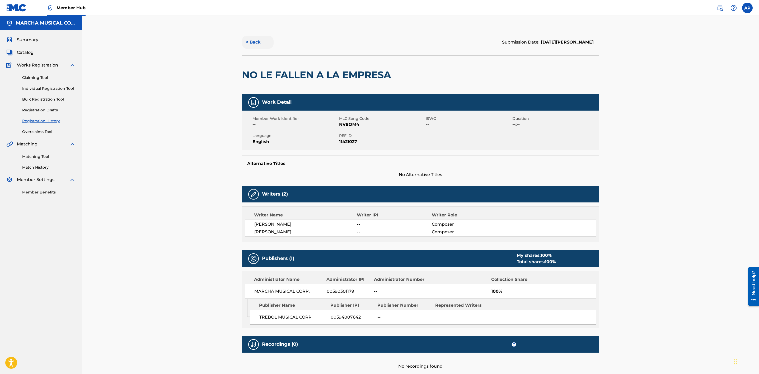
click at [261, 41] on button "< Back" at bounding box center [258, 42] width 32 height 13
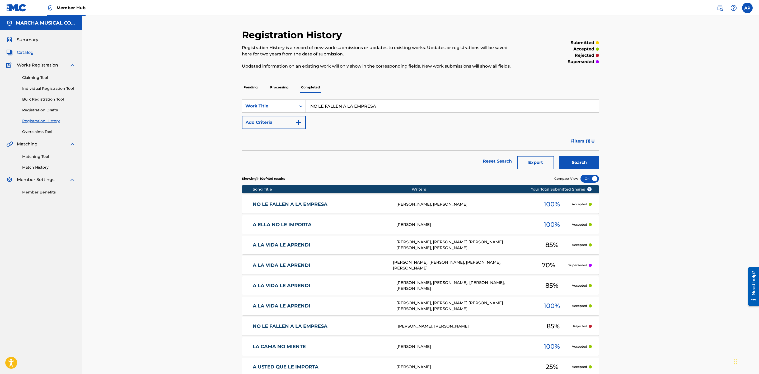
click at [26, 52] on span "Catalog" at bounding box center [25, 52] width 17 height 6
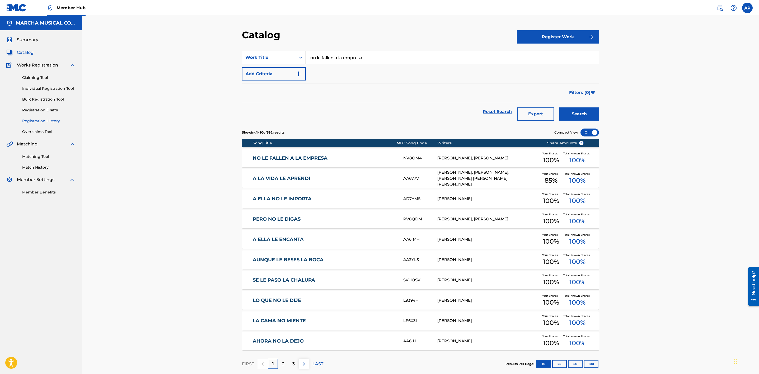
click at [54, 119] on link "Registration History" at bounding box center [48, 121] width 53 height 6
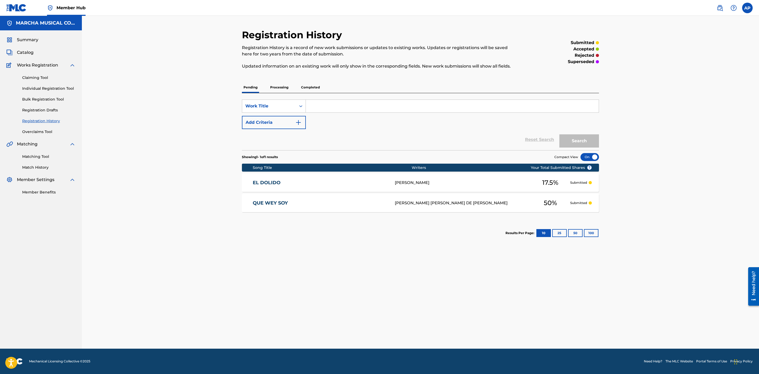
click at [328, 103] on input "Search Form" at bounding box center [452, 106] width 293 height 13
type input "NO LE FALLEN A LA EMPRESA"
click at [577, 144] on button "Search" at bounding box center [579, 140] width 40 height 13
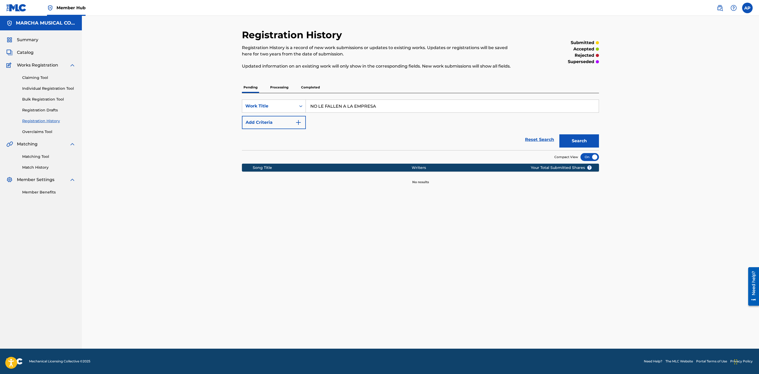
click at [284, 87] on p "Processing" at bounding box center [279, 87] width 21 height 11
click at [311, 85] on p "Completed" at bounding box center [310, 87] width 22 height 11
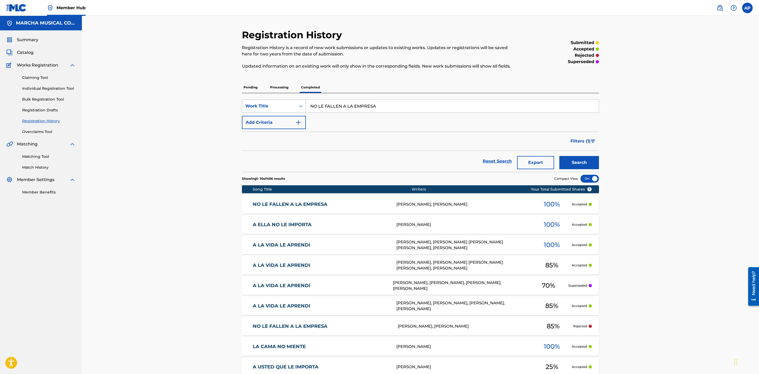
drag, startPoint x: 377, startPoint y: 106, endPoint x: 284, endPoint y: 104, distance: 93.2
click at [285, 105] on div "SearchWithCriteria8ea6af60-ba8f-403b-b14d-9c0394cb5f00 Work Title NO LE FALLEN …" at bounding box center [420, 106] width 357 height 13
type input "CON PERMISO YA ME VOY"
click at [581, 160] on button "Search" at bounding box center [579, 162] width 40 height 13
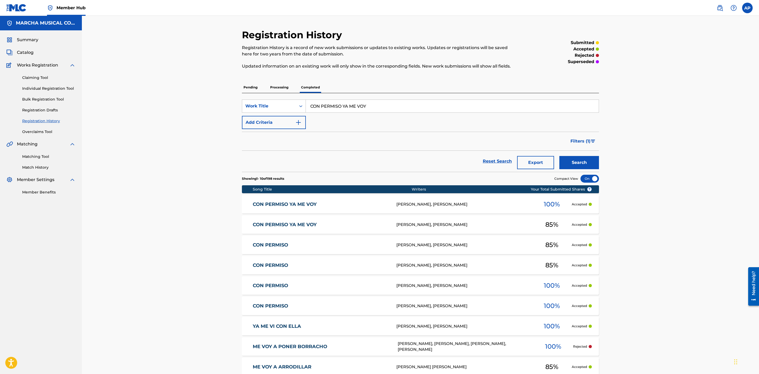
click at [358, 225] on link "CON PERMISO YA ME VOY" at bounding box center [321, 225] width 137 height 6
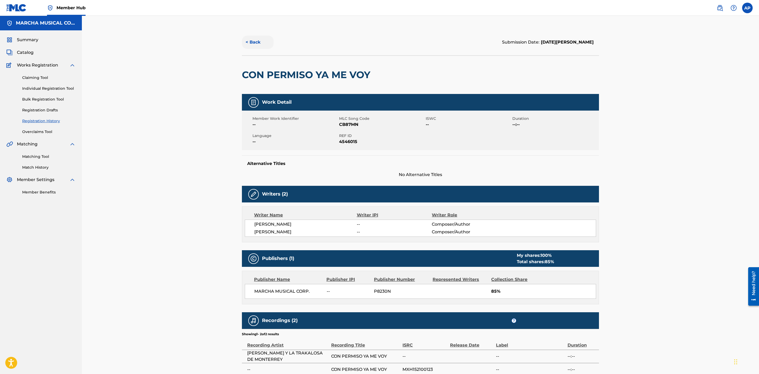
click at [253, 43] on button "< Back" at bounding box center [258, 42] width 32 height 13
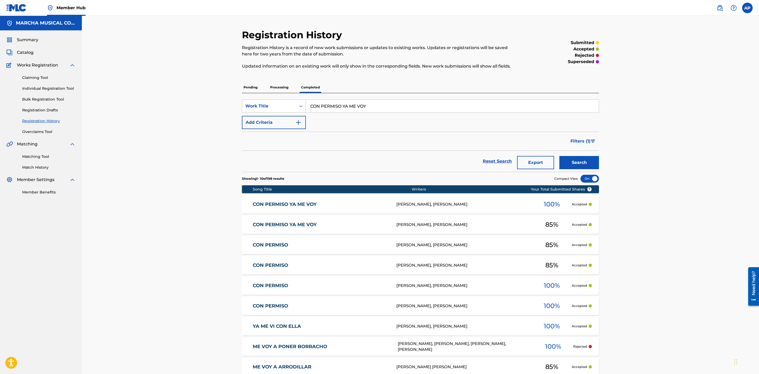
click at [365, 205] on link "CON PERMISO YA ME VOY" at bounding box center [321, 204] width 137 height 6
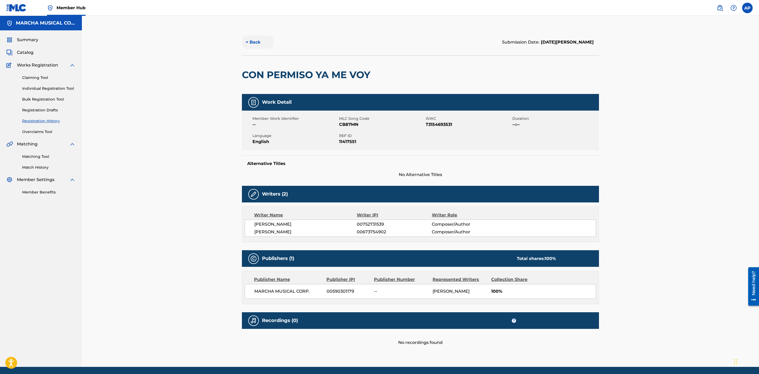
click at [255, 40] on button "< Back" at bounding box center [258, 42] width 32 height 13
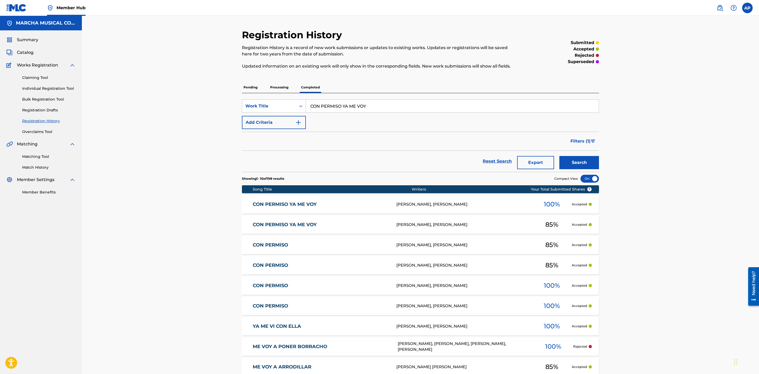
click at [284, 86] on p "Processing" at bounding box center [279, 87] width 21 height 11
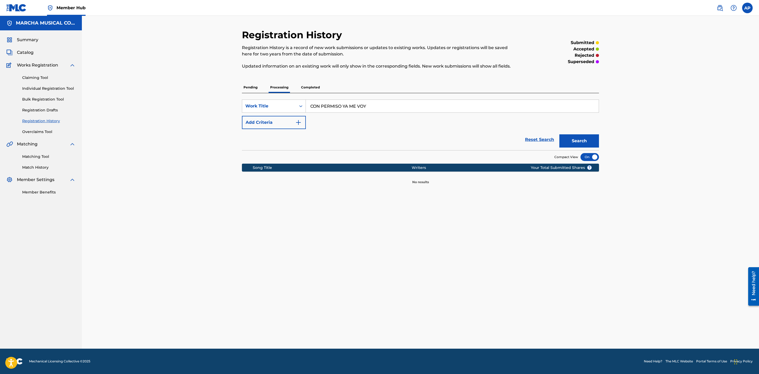
click at [255, 87] on p "Pending" at bounding box center [250, 87] width 17 height 11
click at [313, 89] on p "Completed" at bounding box center [310, 87] width 22 height 11
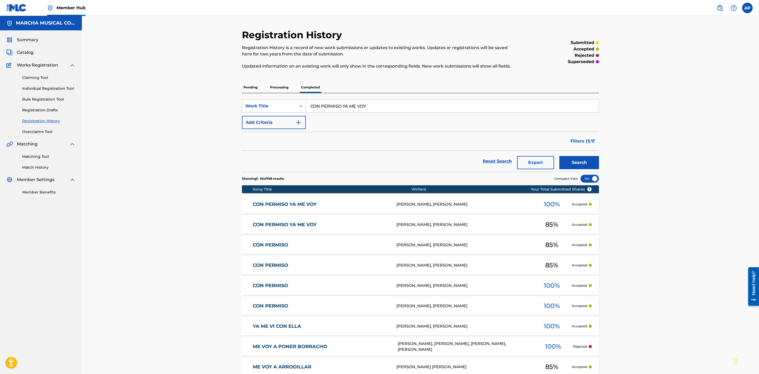
click at [360, 205] on link "CON PERMISO YA ME VOY" at bounding box center [321, 204] width 137 height 6
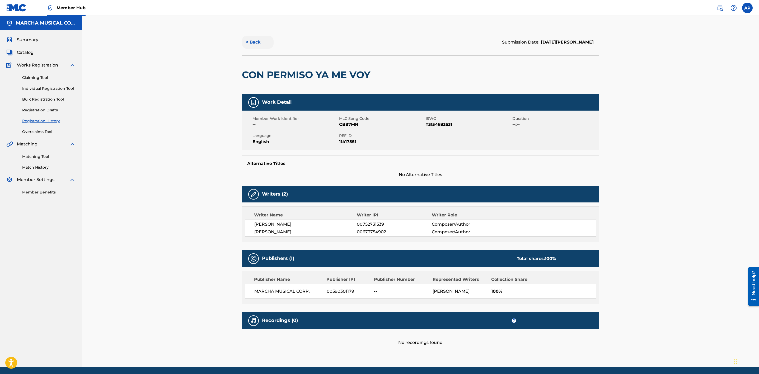
click at [263, 42] on button "< Back" at bounding box center [258, 42] width 32 height 13
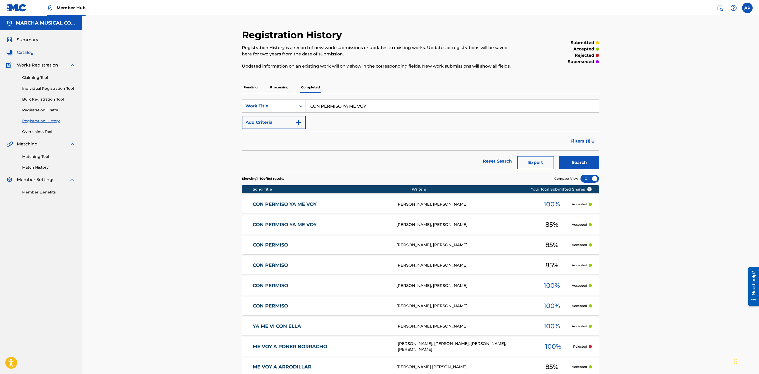
click at [30, 51] on span "Catalog" at bounding box center [25, 52] width 17 height 6
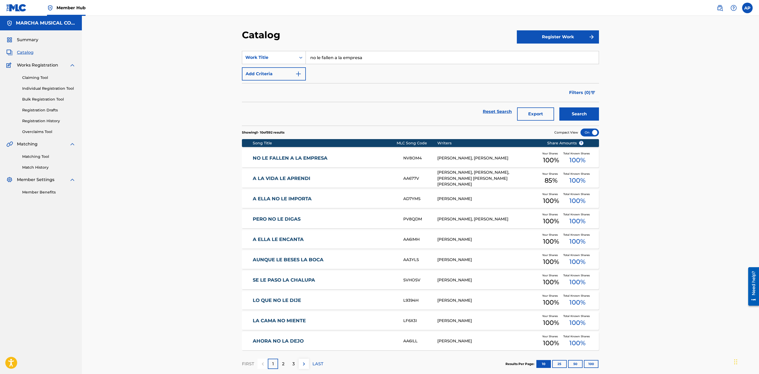
click at [53, 124] on div "Claiming Tool Individual Registration Tool Bulk Registration Tool Registration …" at bounding box center [40, 101] width 69 height 66
click at [54, 119] on link "Registration History" at bounding box center [48, 121] width 53 height 6
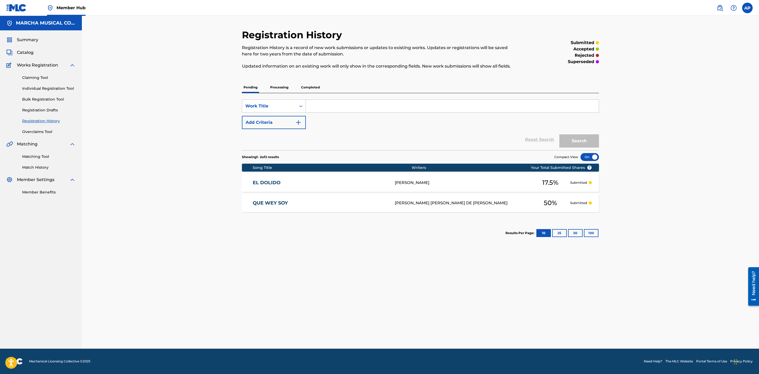
click at [317, 84] on p "Completed" at bounding box center [310, 87] width 22 height 11
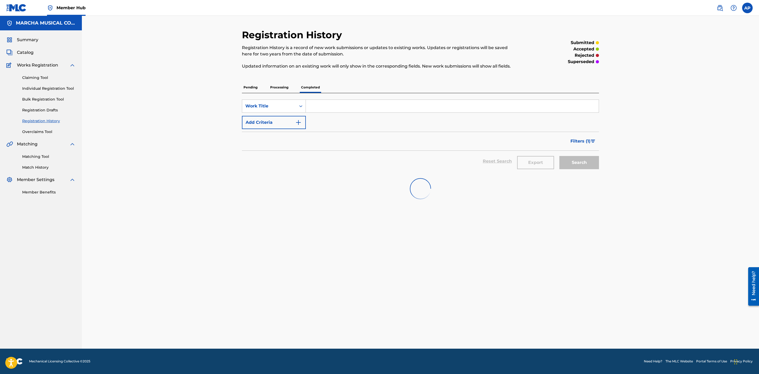
click at [318, 104] on input "Search Form" at bounding box center [452, 106] width 293 height 13
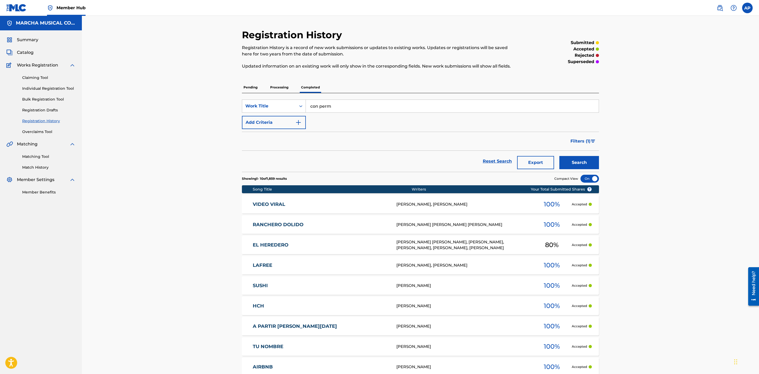
type input "CON PERMISO YA ME VOY"
click at [584, 160] on button "Search" at bounding box center [579, 162] width 40 height 13
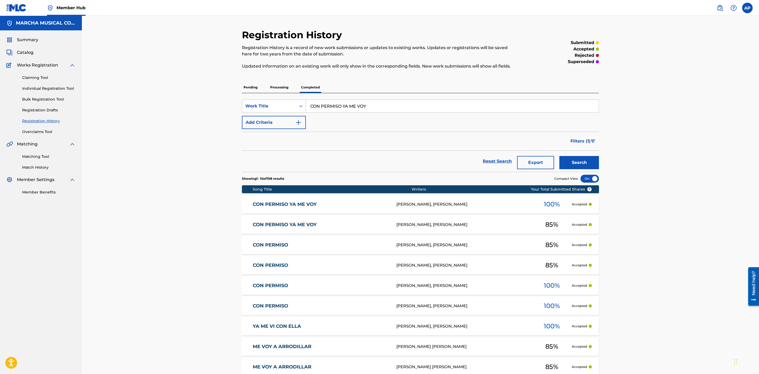
click at [335, 227] on link "CON PERMISO YA ME VOY" at bounding box center [321, 225] width 137 height 6
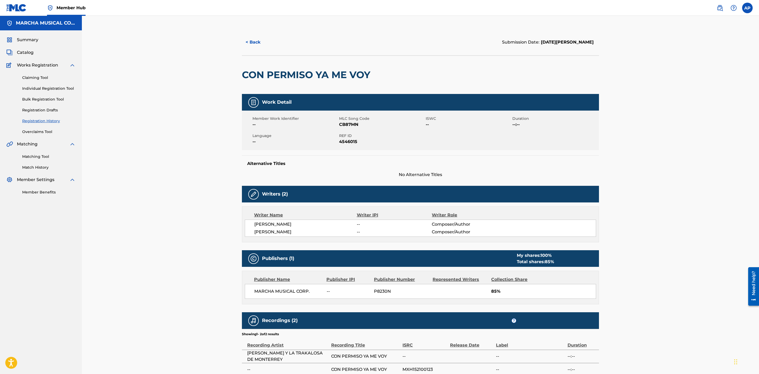
click at [247, 35] on div "< Back Submission Date: [DATE][PERSON_NAME]" at bounding box center [420, 42] width 357 height 26
click at [251, 41] on button "< Back" at bounding box center [258, 42] width 32 height 13
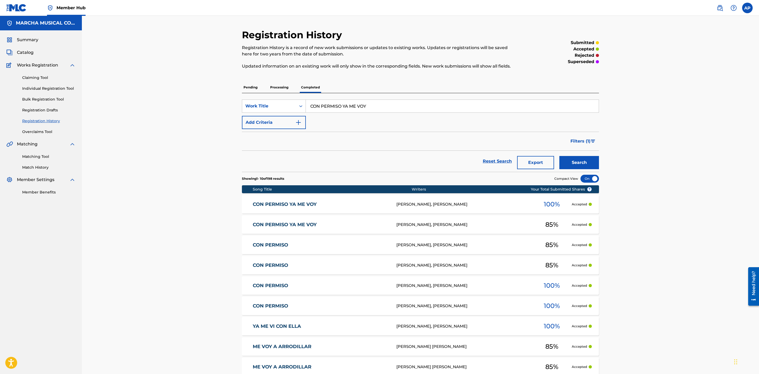
click at [339, 205] on link "CON PERMISO YA ME VOY" at bounding box center [321, 204] width 137 height 6
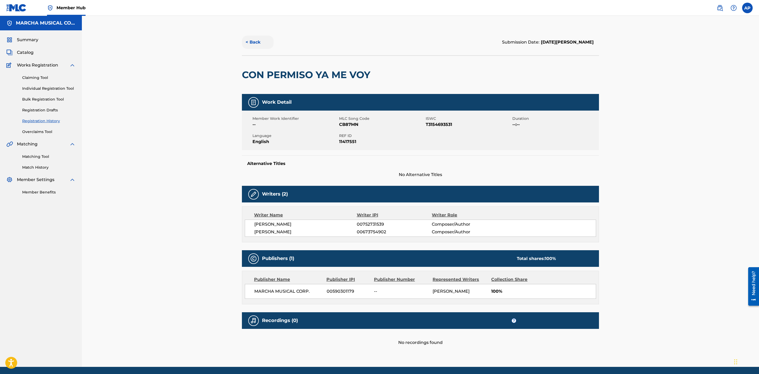
click at [253, 41] on button "< Back" at bounding box center [258, 42] width 32 height 13
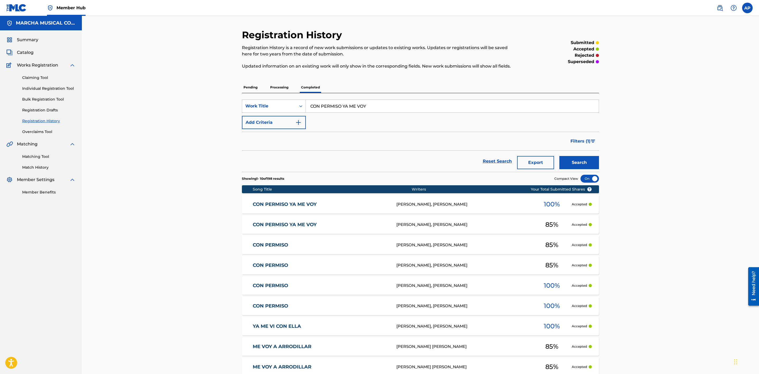
click at [345, 223] on link "CON PERMISO YA ME VOY" at bounding box center [321, 225] width 137 height 6
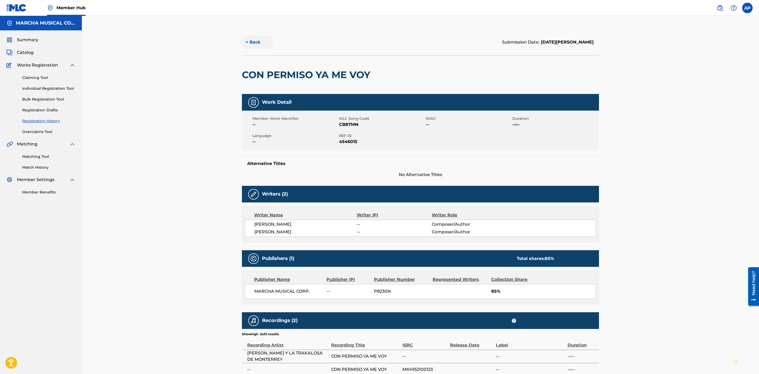
click at [259, 41] on button "< Back" at bounding box center [258, 42] width 32 height 13
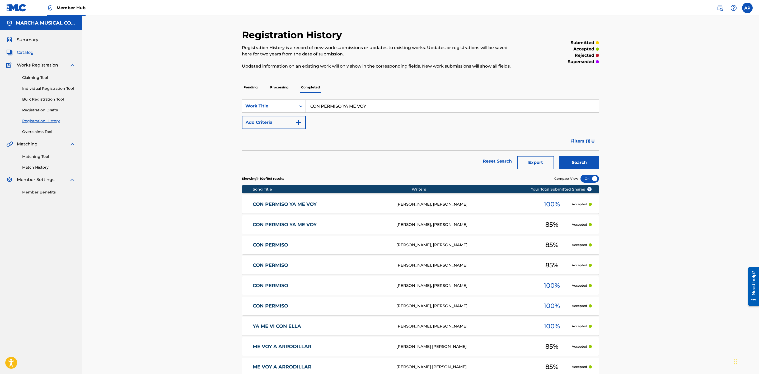
click at [31, 51] on span "Catalog" at bounding box center [25, 52] width 17 height 6
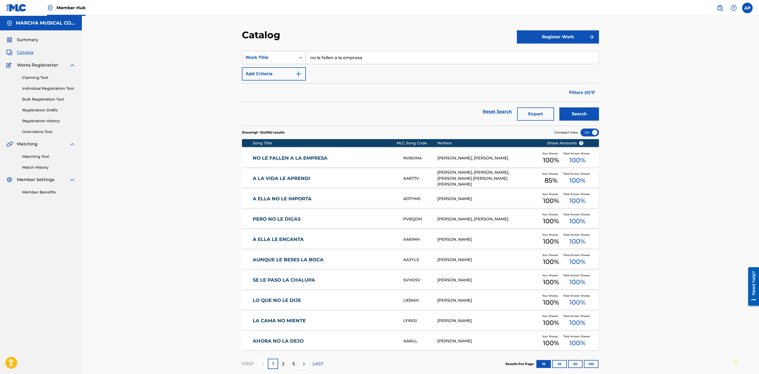
drag, startPoint x: 371, startPoint y: 57, endPoint x: 275, endPoint y: 55, distance: 95.6
click at [275, 55] on div "SearchWithCriteriafcc7873b-53e4-4fdb-9954-192055be96c4 Work Title no le fallen …" at bounding box center [420, 57] width 357 height 13
click at [323, 76] on strong "permiso" at bounding box center [328, 78] width 18 height 5
type input "con permiso ya me voy"
click at [582, 112] on button "Search" at bounding box center [579, 113] width 40 height 13
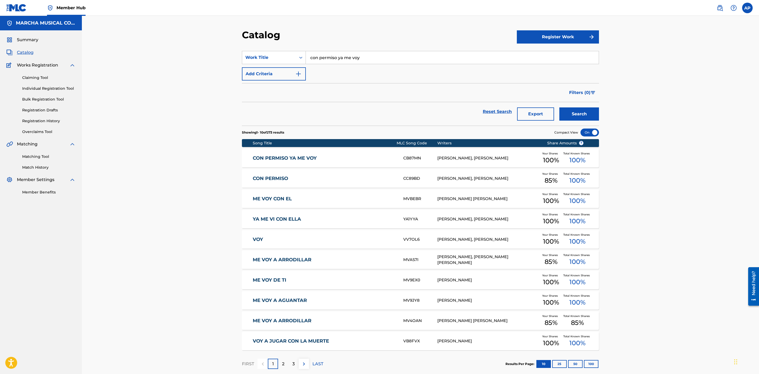
click at [361, 157] on link "CON PERMISO YA ME VOY" at bounding box center [325, 158] width 144 height 6
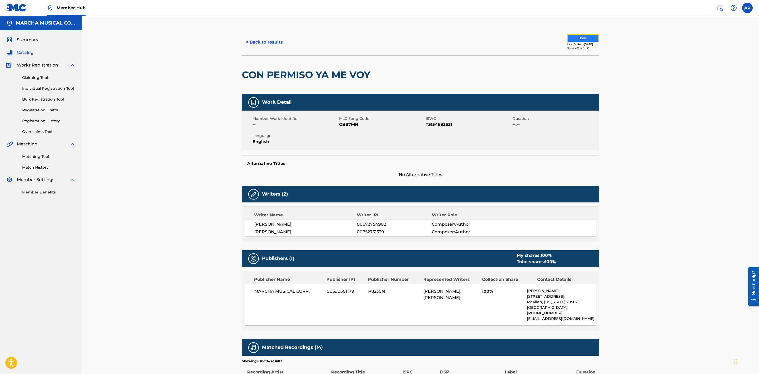
click at [579, 37] on button "Edit" at bounding box center [583, 38] width 32 height 8
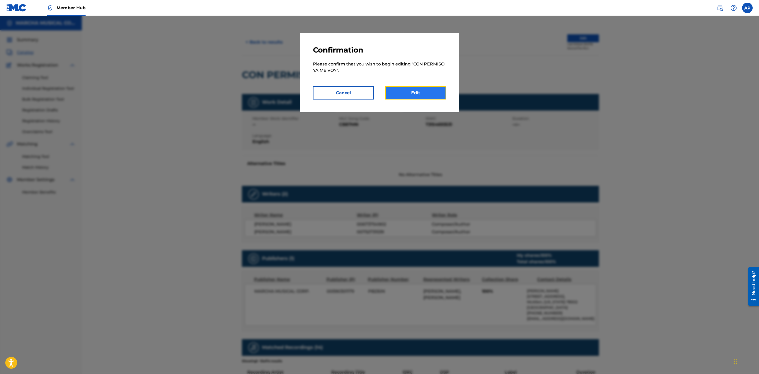
click at [422, 95] on link "Edit" at bounding box center [415, 92] width 61 height 13
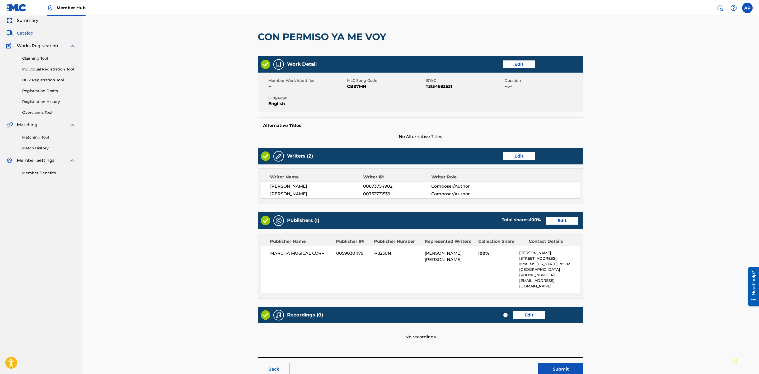
scroll to position [54, 0]
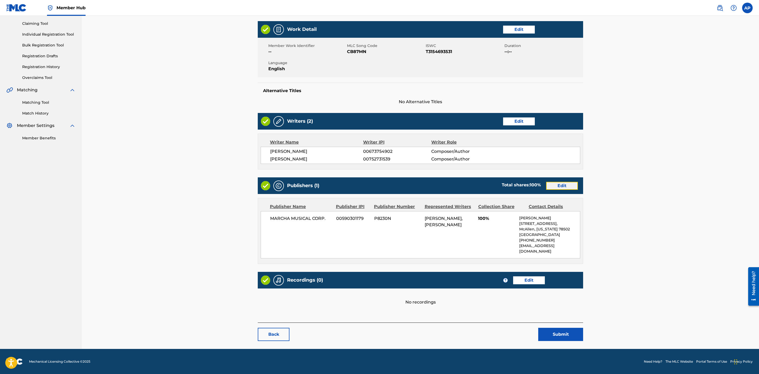
click at [564, 186] on link "Edit" at bounding box center [562, 186] width 32 height 8
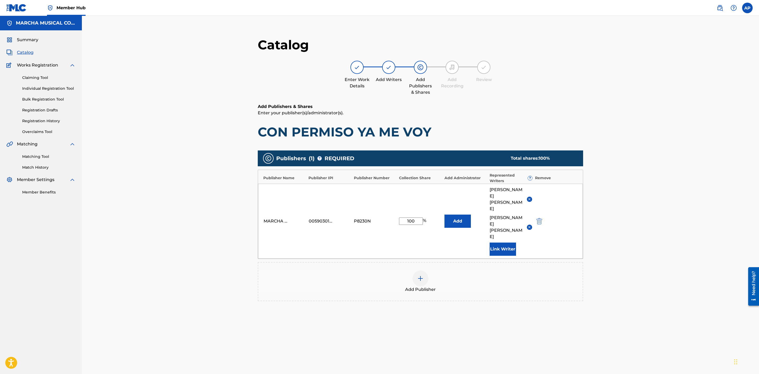
drag, startPoint x: 417, startPoint y: 218, endPoint x: 400, endPoint y: 220, distance: 17.2
click at [400, 220] on input "100" at bounding box center [411, 221] width 24 height 7
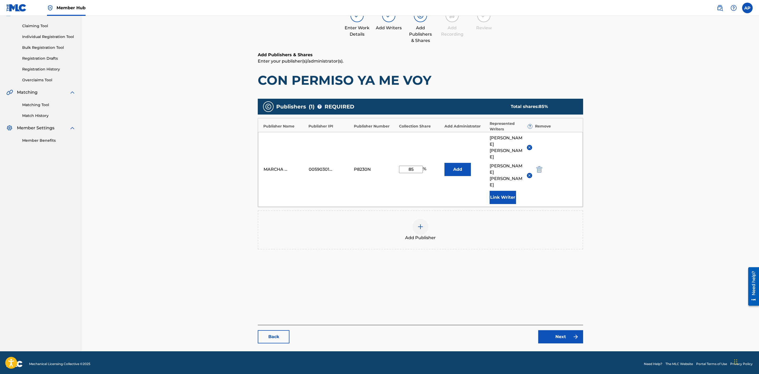
scroll to position [54, 0]
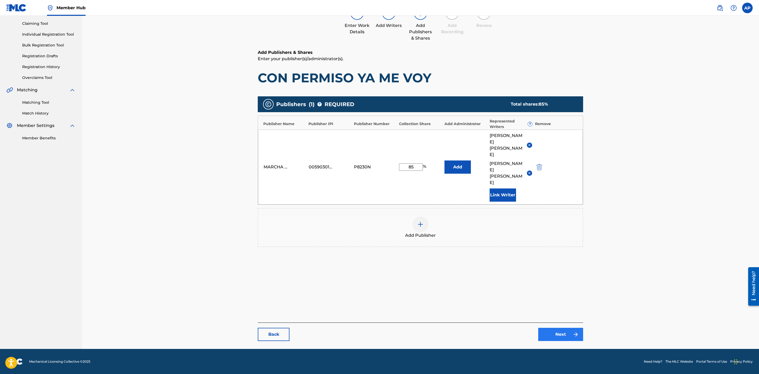
type input "85"
click at [556, 336] on link "Next" at bounding box center [560, 334] width 45 height 13
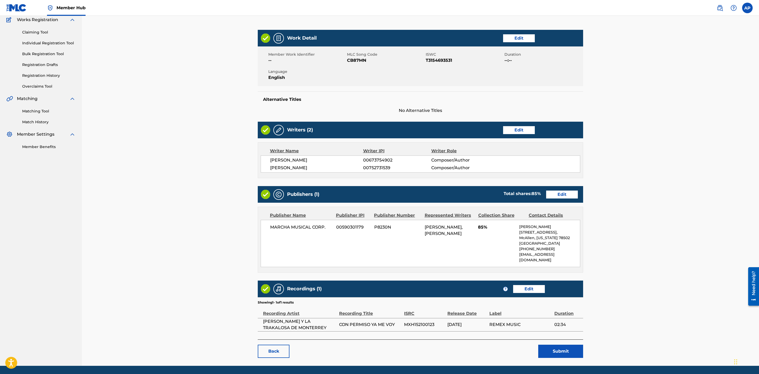
scroll to position [58, 0]
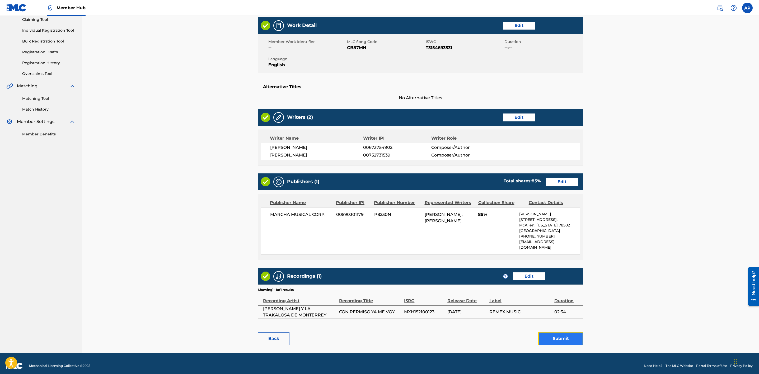
click at [554, 334] on button "Submit" at bounding box center [560, 338] width 45 height 13
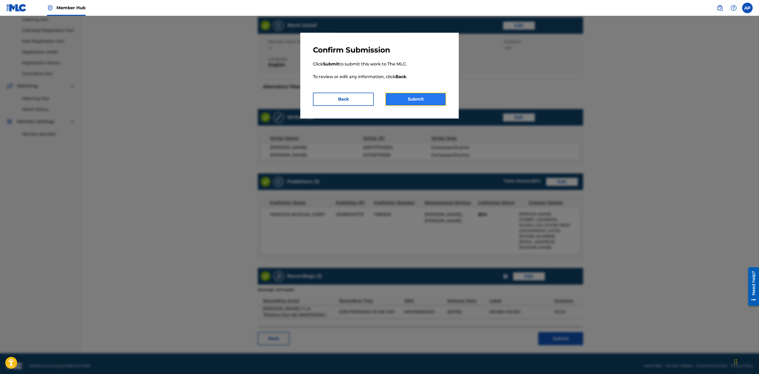
click at [418, 97] on button "Submit" at bounding box center [415, 99] width 61 height 13
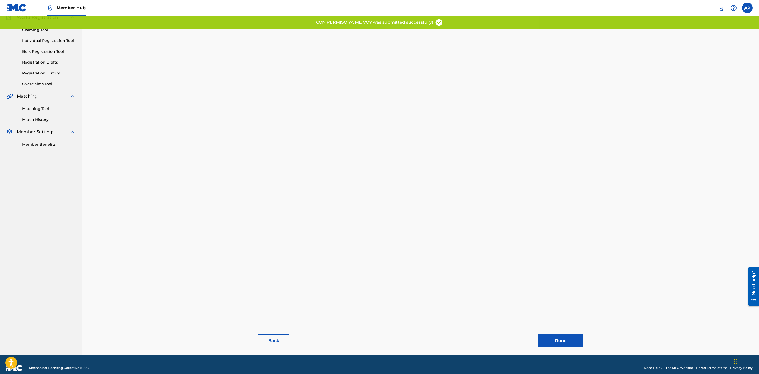
scroll to position [54, 0]
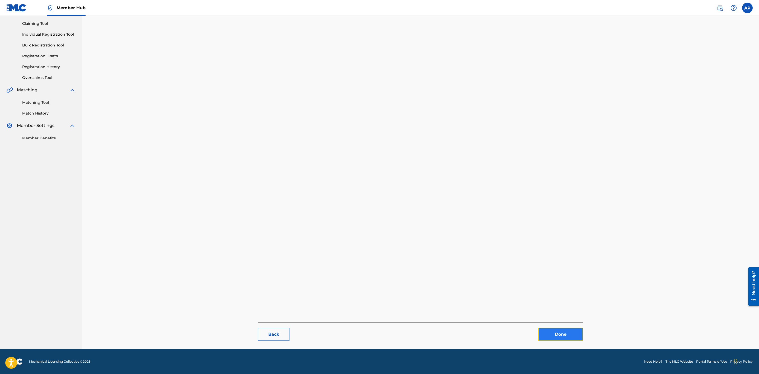
click at [546, 333] on link "Done" at bounding box center [560, 334] width 45 height 13
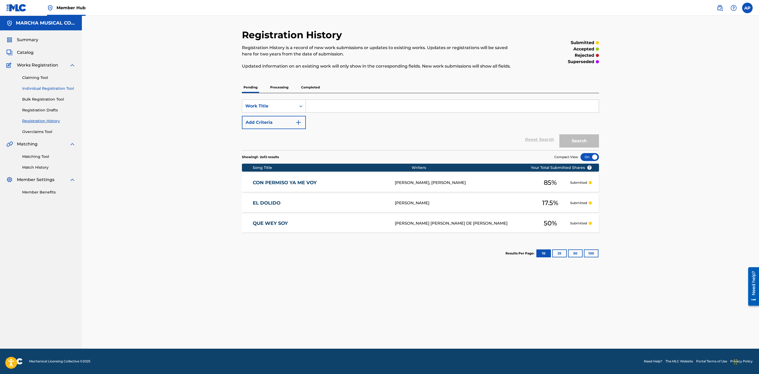
click at [48, 89] on link "Individual Registration Tool" at bounding box center [48, 89] width 53 height 6
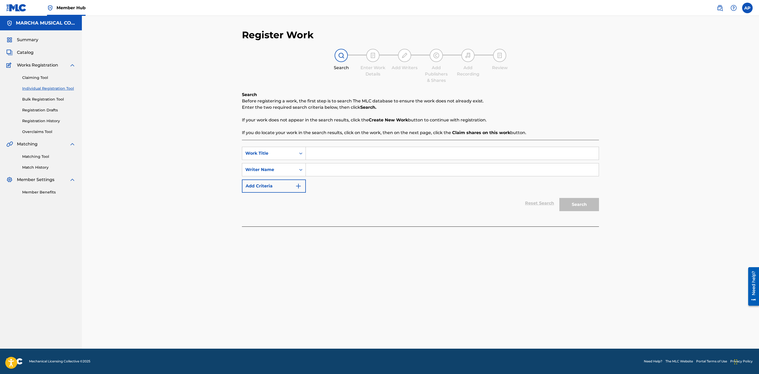
click at [316, 153] on input "Search Form" at bounding box center [452, 153] width 293 height 13
click at [352, 165] on span "n a la empresa" at bounding box center [347, 165] width 32 height 5
type input "no le fallen a la empresa"
click at [331, 166] on input "Search Form" at bounding box center [452, 169] width 293 height 13
type input "[PERSON_NAME]"
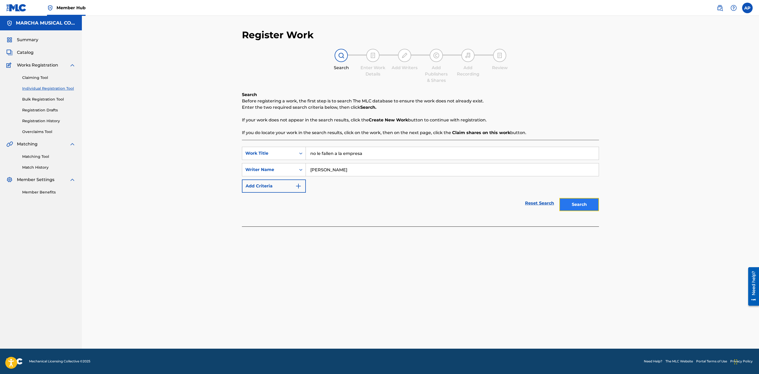
click at [575, 204] on button "Search" at bounding box center [579, 204] width 40 height 13
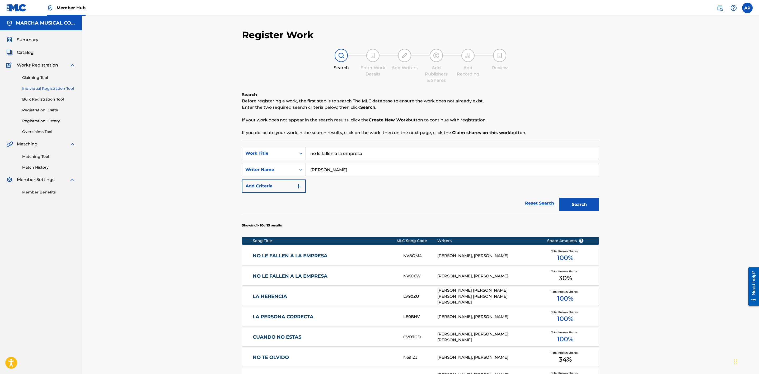
click at [368, 273] on link "NO LE FALLEN A LA EMPRESA" at bounding box center [325, 276] width 144 height 6
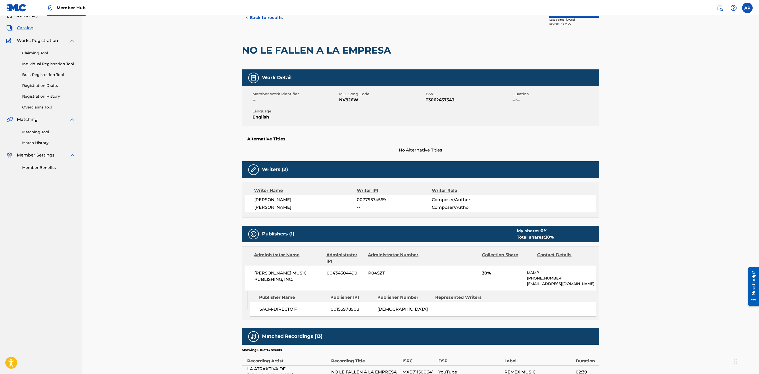
scroll to position [23, 0]
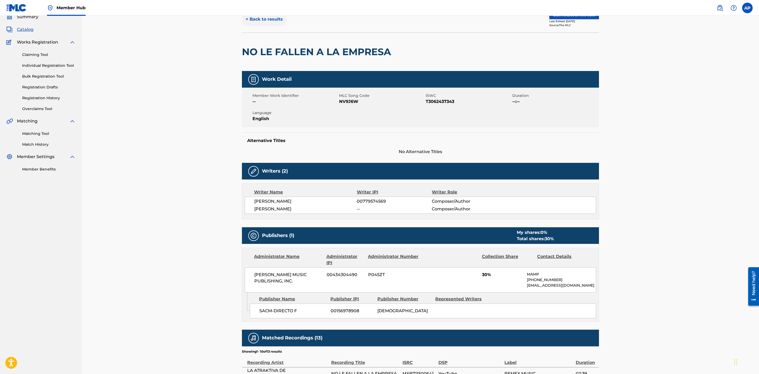
click at [269, 21] on button "< Back to results" at bounding box center [264, 19] width 45 height 13
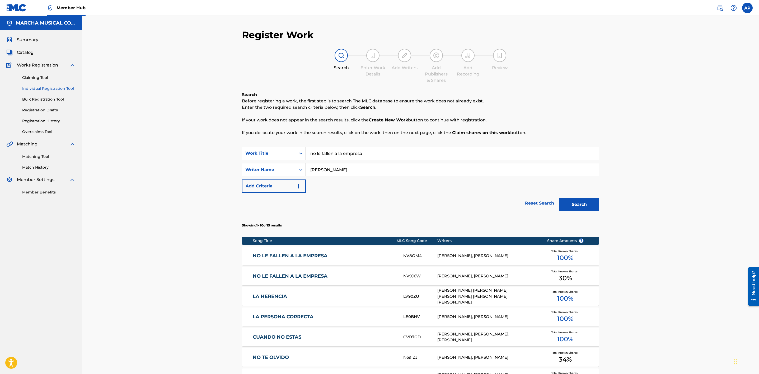
click at [351, 255] on link "NO LE FALLEN A LA EMPRESA" at bounding box center [325, 256] width 144 height 6
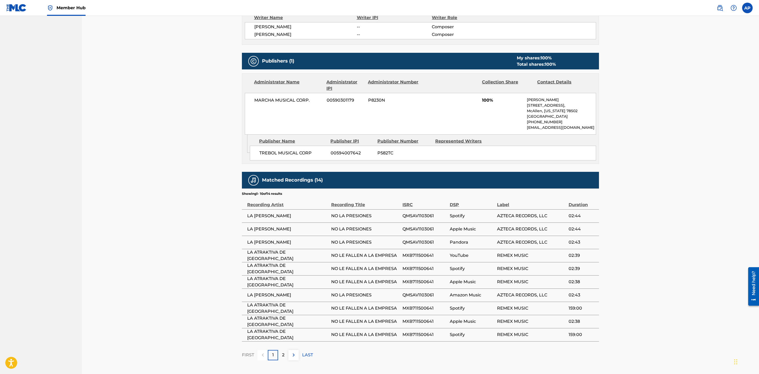
scroll to position [198, 0]
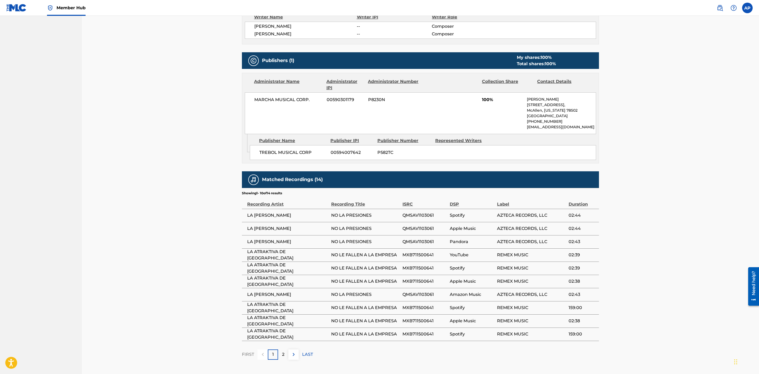
click at [632, 78] on div "< Back to results Edit Last Edited: [DATE] Source: The MLC NO LE FALLEN A LA EM…" at bounding box center [420, 100] width 677 height 564
click at [641, 46] on div "< Back to results Edit Last Edited: [DATE] Source: The MLC NO LE FALLEN A LA EM…" at bounding box center [420, 100] width 677 height 564
click at [687, 182] on div "< Back to results Edit Last Edited: [DATE] Source: The MLC NO LE FALLEN A LA EM…" at bounding box center [420, 100] width 677 height 564
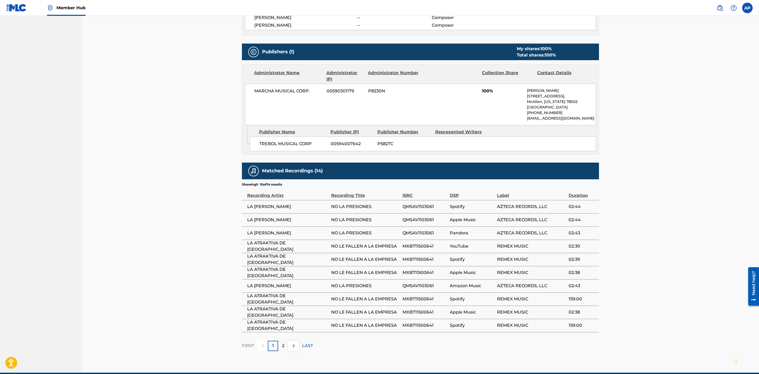
scroll to position [232, 0]
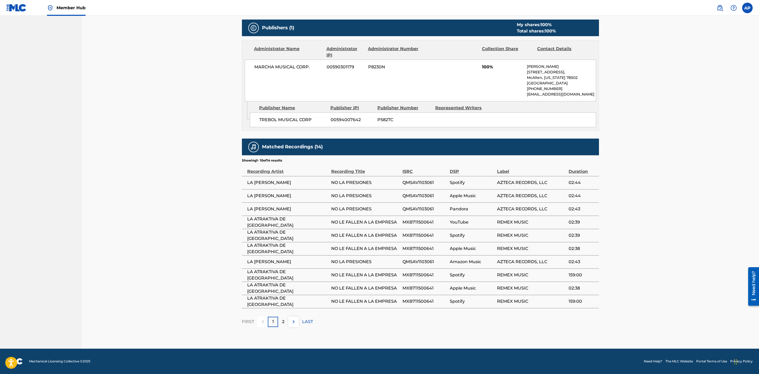
click at [669, 199] on div "< Back to results Edit Last Edited: [DATE] Source: The MLC NO LE FALLEN A LA EM…" at bounding box center [420, 67] width 677 height 564
click at [694, 170] on div "< Back to results Edit Last Edited: [DATE] Source: The MLC NO LE FALLEN A LA EM…" at bounding box center [420, 67] width 677 height 564
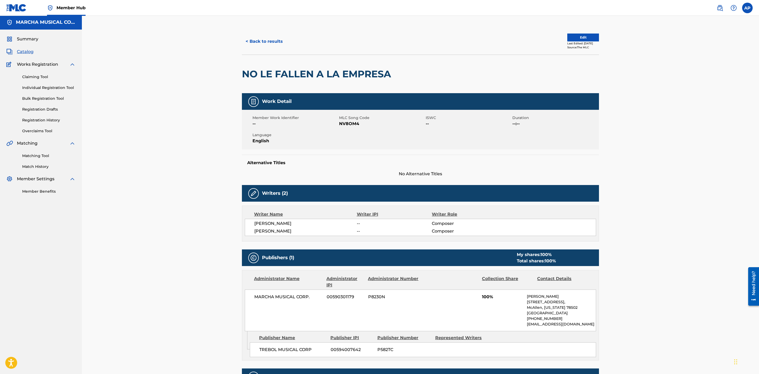
scroll to position [0, 0]
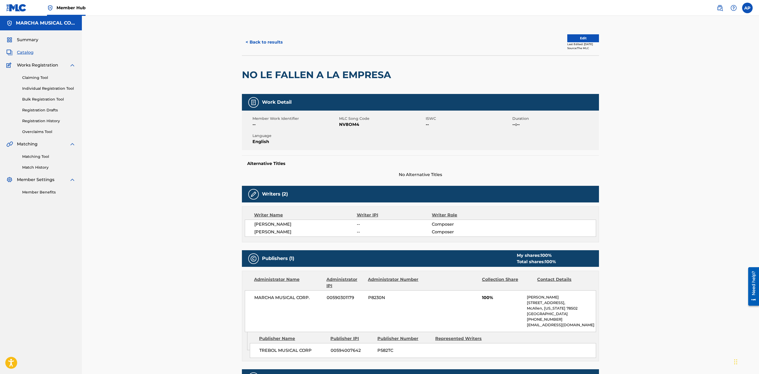
click at [710, 130] on div "< Back to results Edit Last Edited: [DATE] Source: The MLC NO LE FALLEN A LA EM…" at bounding box center [420, 298] width 677 height 564
click at [690, 122] on div "< Back to results Edit Last Edited: [DATE] Source: The MLC NO LE FALLEN A LA EM…" at bounding box center [420, 298] width 677 height 564
click at [743, 6] on label at bounding box center [747, 8] width 11 height 11
click at [747, 8] on input "AP Arizbel Pacheco [EMAIL_ADDRESS][PERSON_NAME][DOMAIN_NAME] Notification Prefe…" at bounding box center [747, 8] width 0 height 0
click at [694, 76] on p "Log out" at bounding box center [696, 74] width 12 height 5
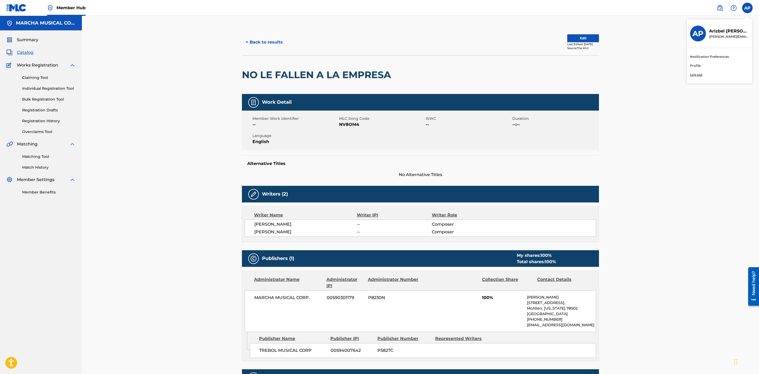
click at [747, 8] on input "AP Arizbel Pacheco [EMAIL_ADDRESS][PERSON_NAME][DOMAIN_NAME] Notification Prefe…" at bounding box center [747, 8] width 0 height 0
